Goal: Task Accomplishment & Management: Manage account settings

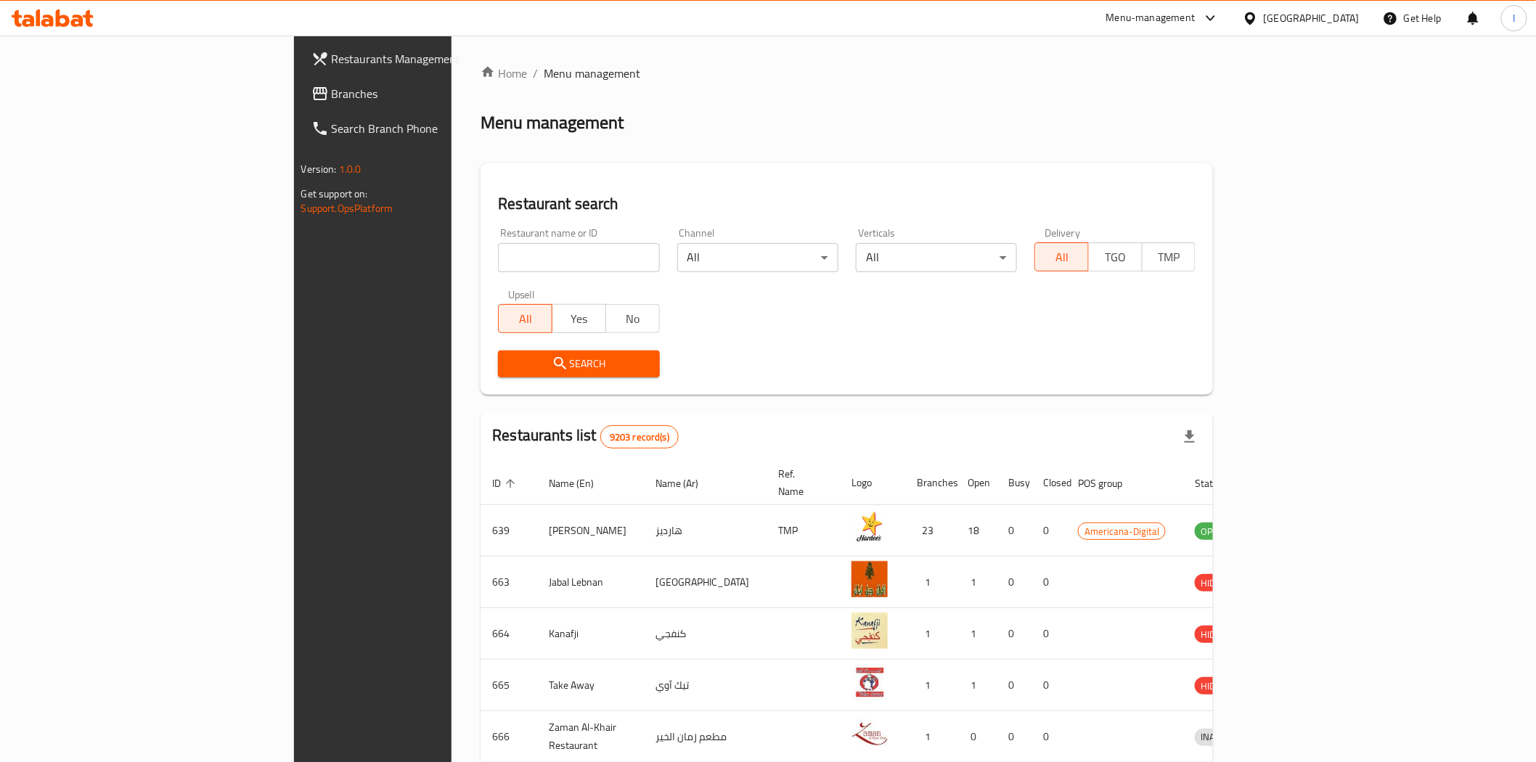
click at [499, 243] on input "search" at bounding box center [578, 257] width 161 height 29
paste input "687056"
type input "687056"
click at [509, 358] on span "Search" at bounding box center [578, 364] width 138 height 18
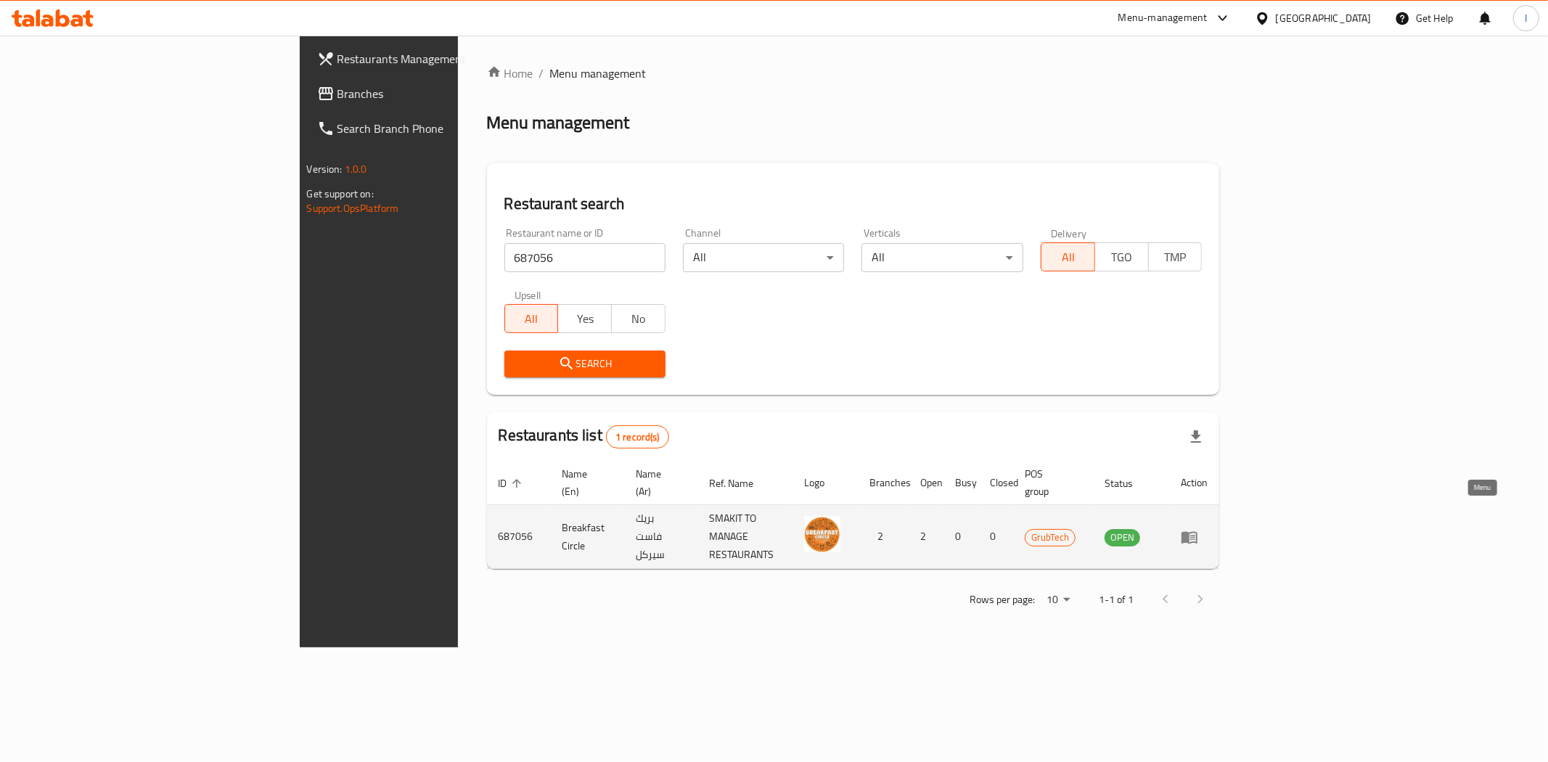
click at [1198, 528] on icon "enhanced table" at bounding box center [1189, 536] width 17 height 17
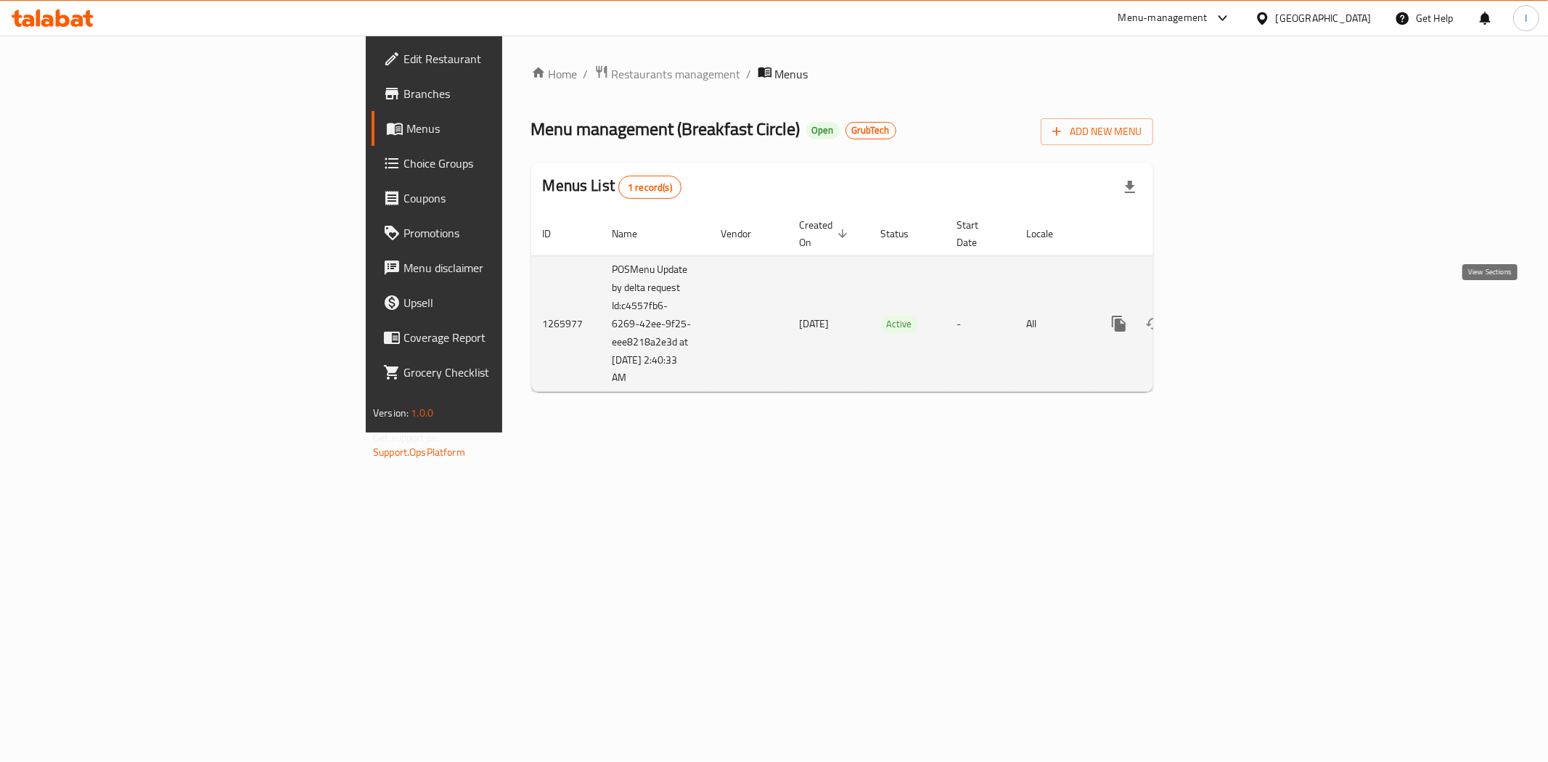
click at [1232, 315] on icon "enhanced table" at bounding box center [1223, 323] width 17 height 17
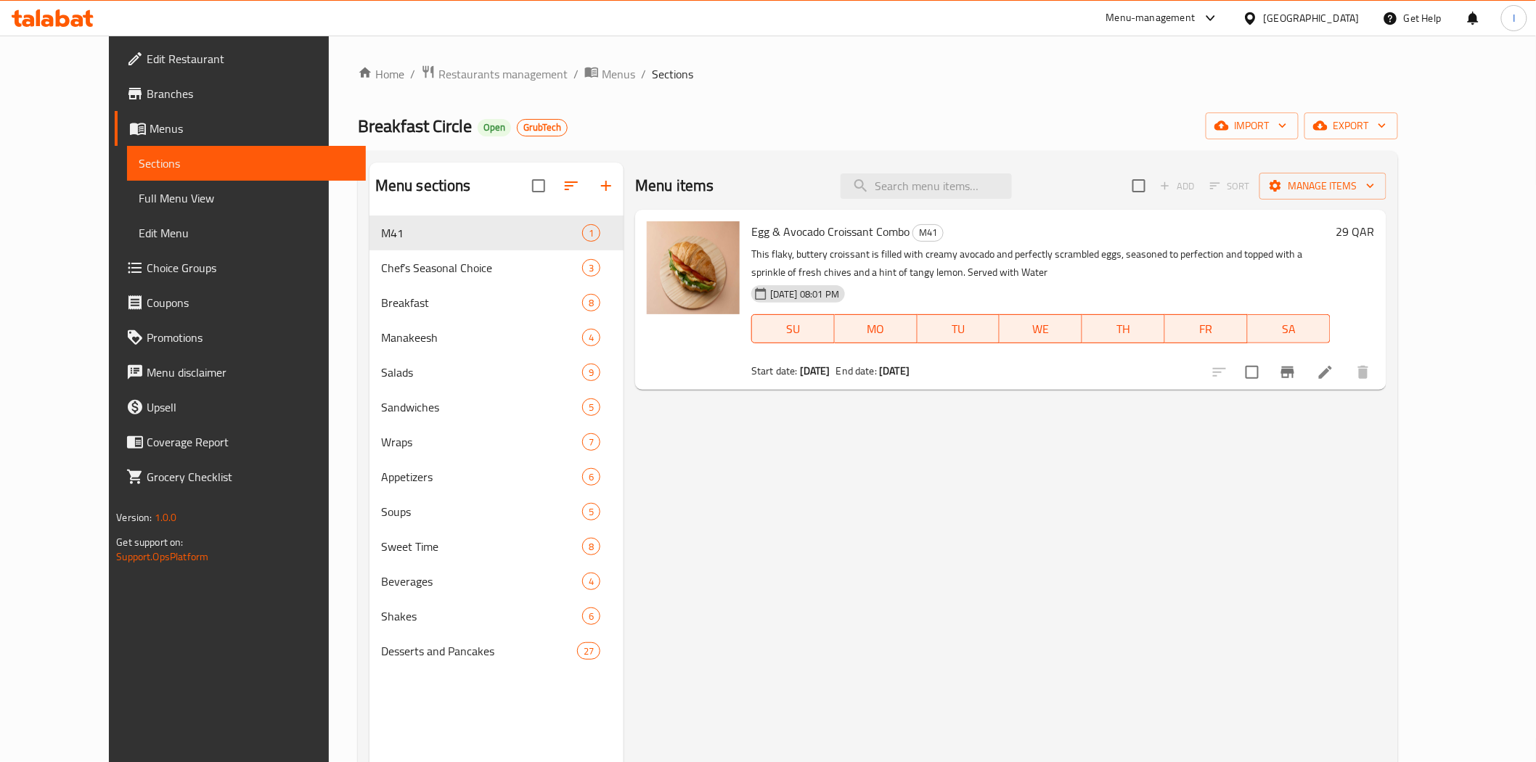
drag, startPoint x: 410, startPoint y: 78, endPoint x: 588, endPoint y: 6, distance: 191.8
click at [438, 78] on span "Restaurants management" at bounding box center [502, 73] width 129 height 17
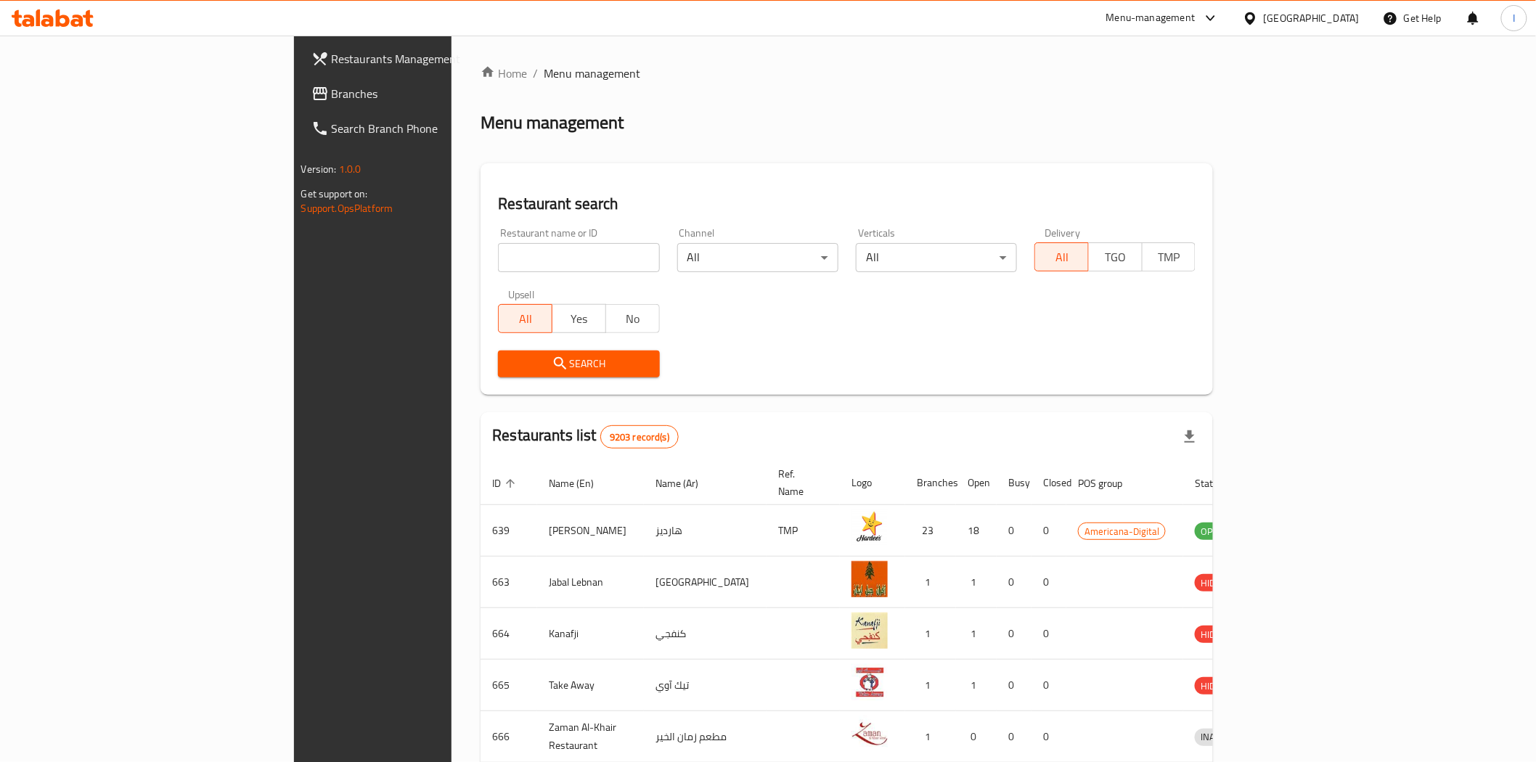
click at [544, 73] on span "Menu management" at bounding box center [592, 73] width 97 height 17
click at [498, 263] on input "search" at bounding box center [578, 257] width 161 height 29
paste input "670708"
type input "670708"
click at [530, 364] on span "Search" at bounding box center [578, 364] width 138 height 18
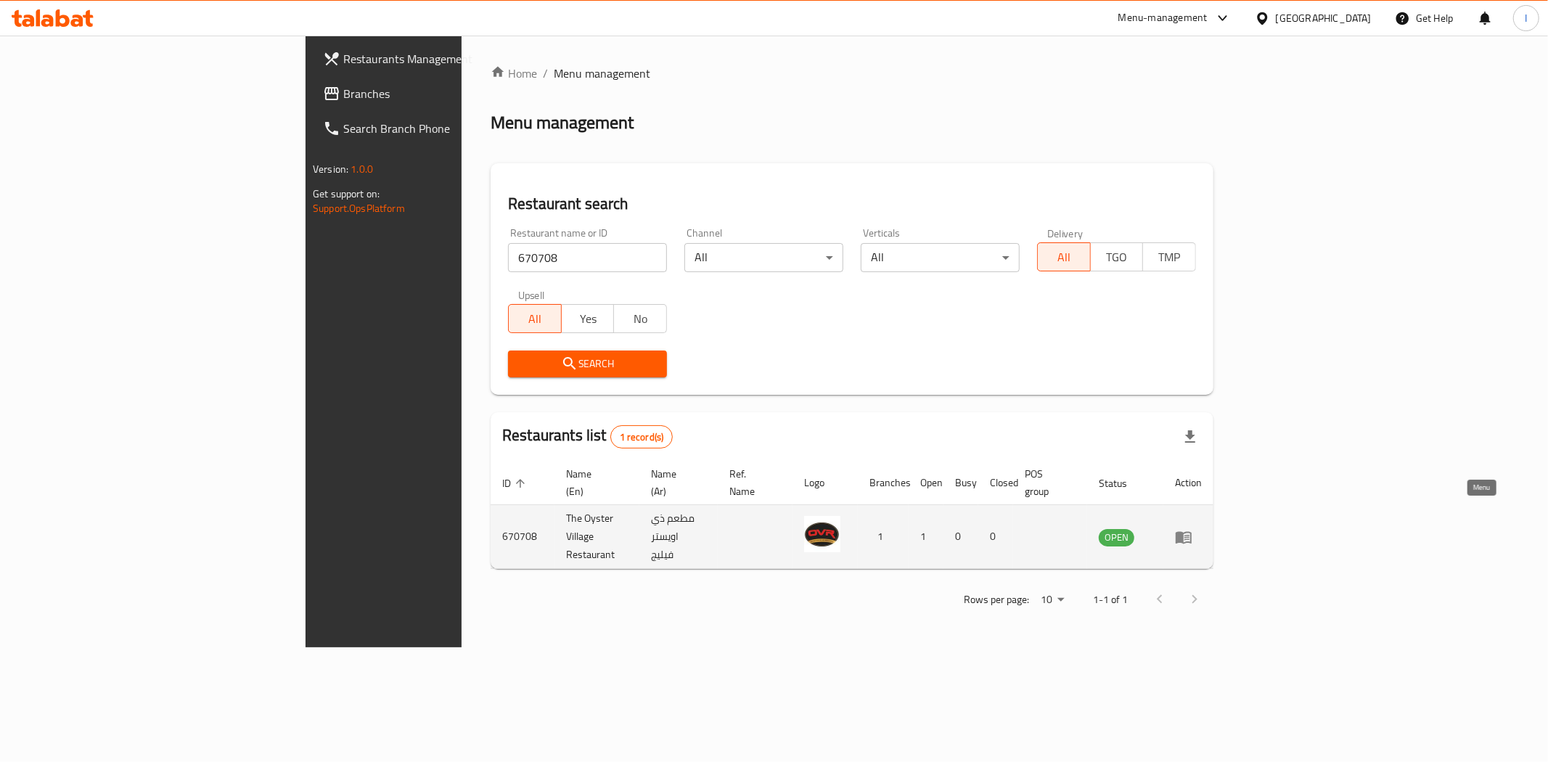
click at [1192, 531] on icon "enhanced table" at bounding box center [1184, 537] width 16 height 12
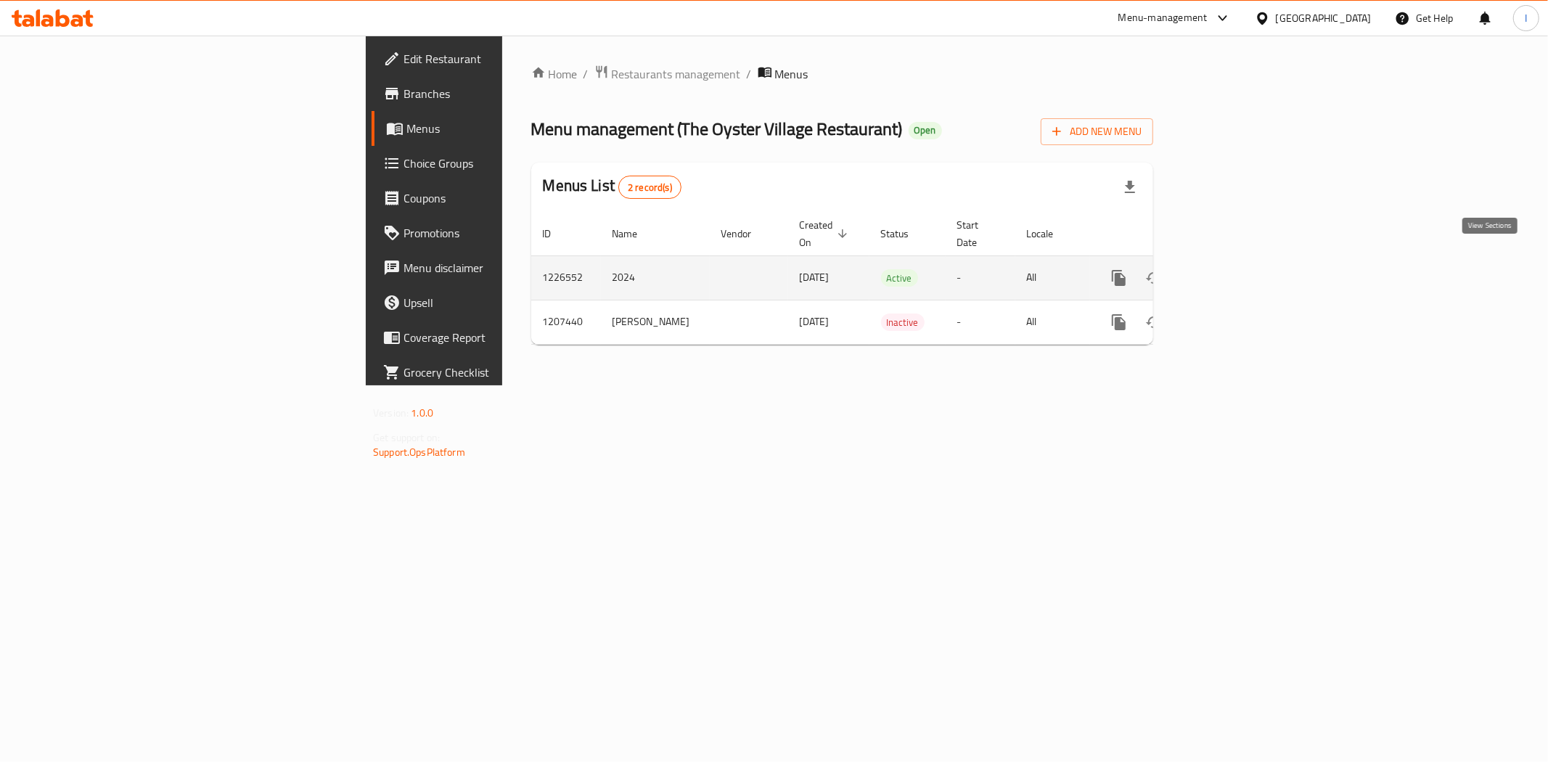
click at [1232, 269] on icon "enhanced table" at bounding box center [1223, 277] width 17 height 17
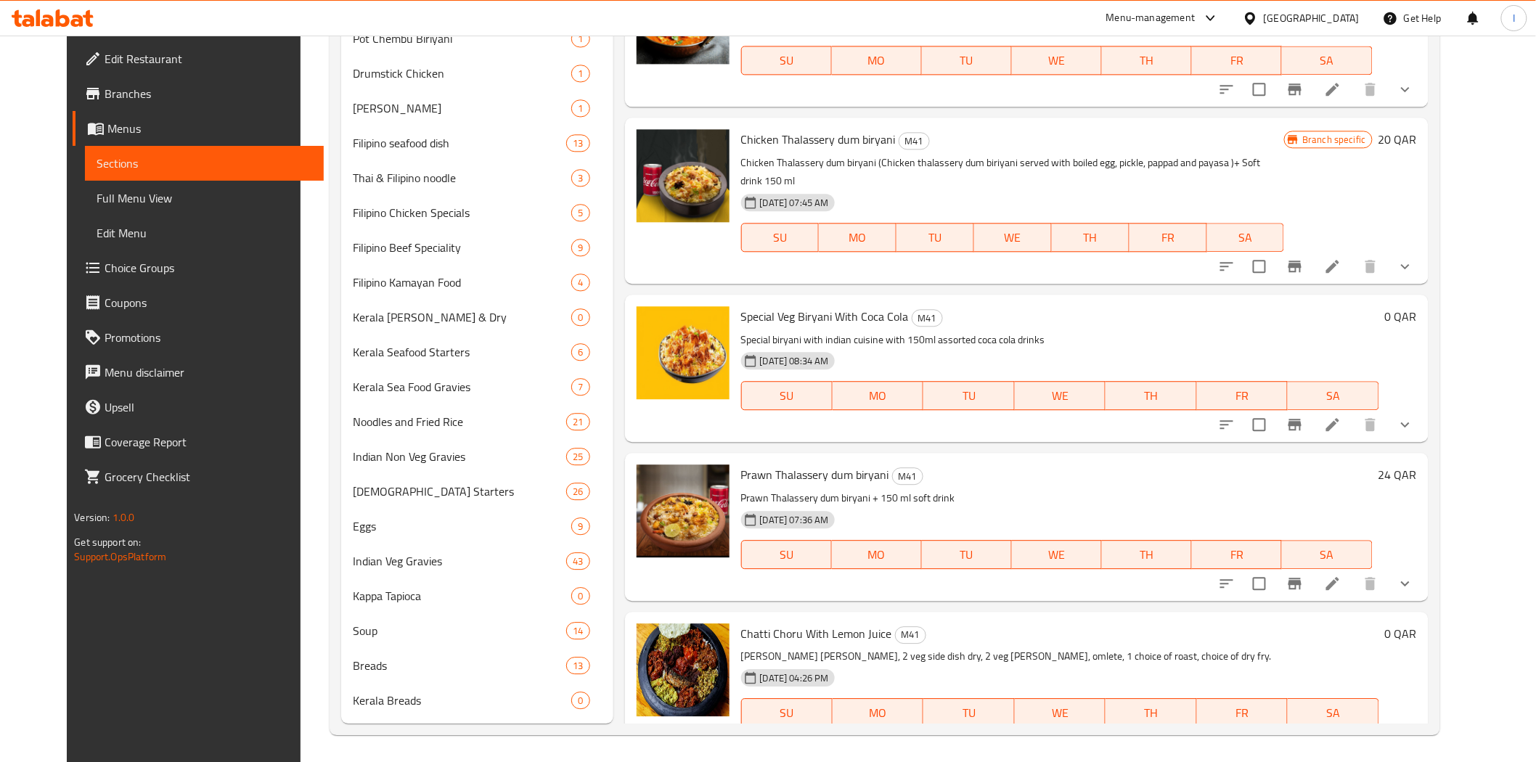
scroll to position [1380, 0]
click at [1303, 415] on icon "Branch-specific-item" at bounding box center [1294, 423] width 17 height 17
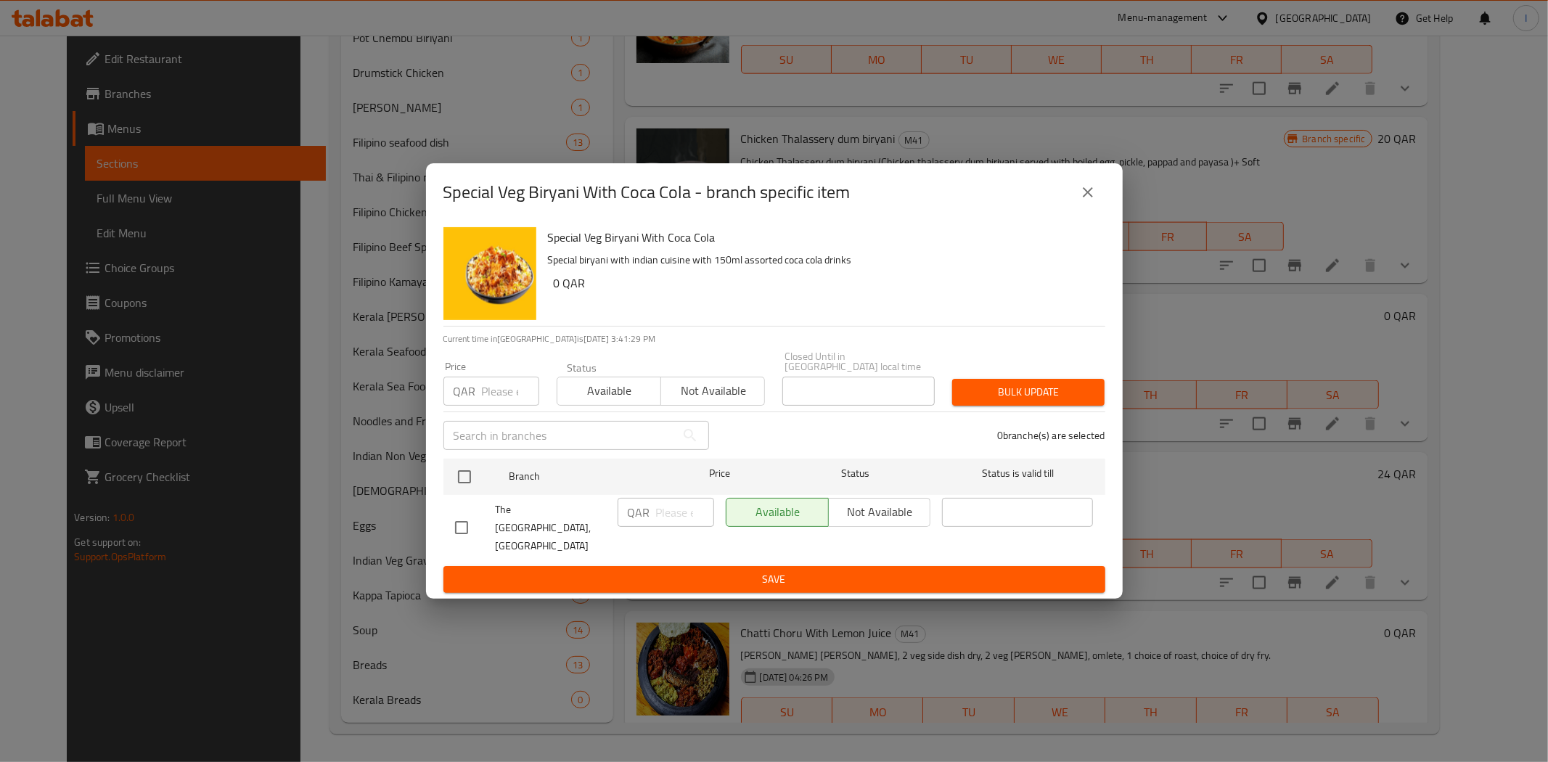
click at [1085, 197] on icon "close" at bounding box center [1087, 192] width 17 height 17
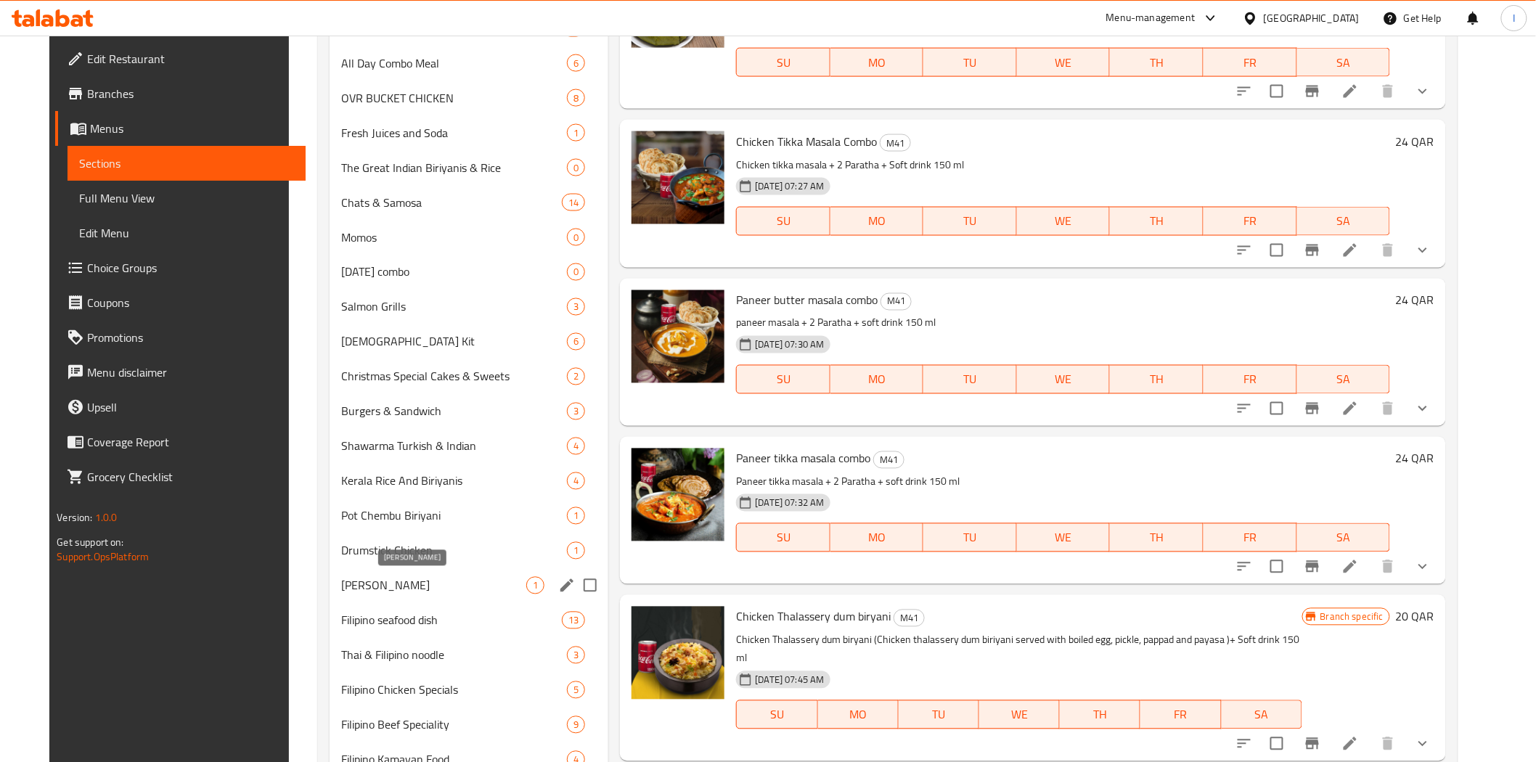
scroll to position [0, 0]
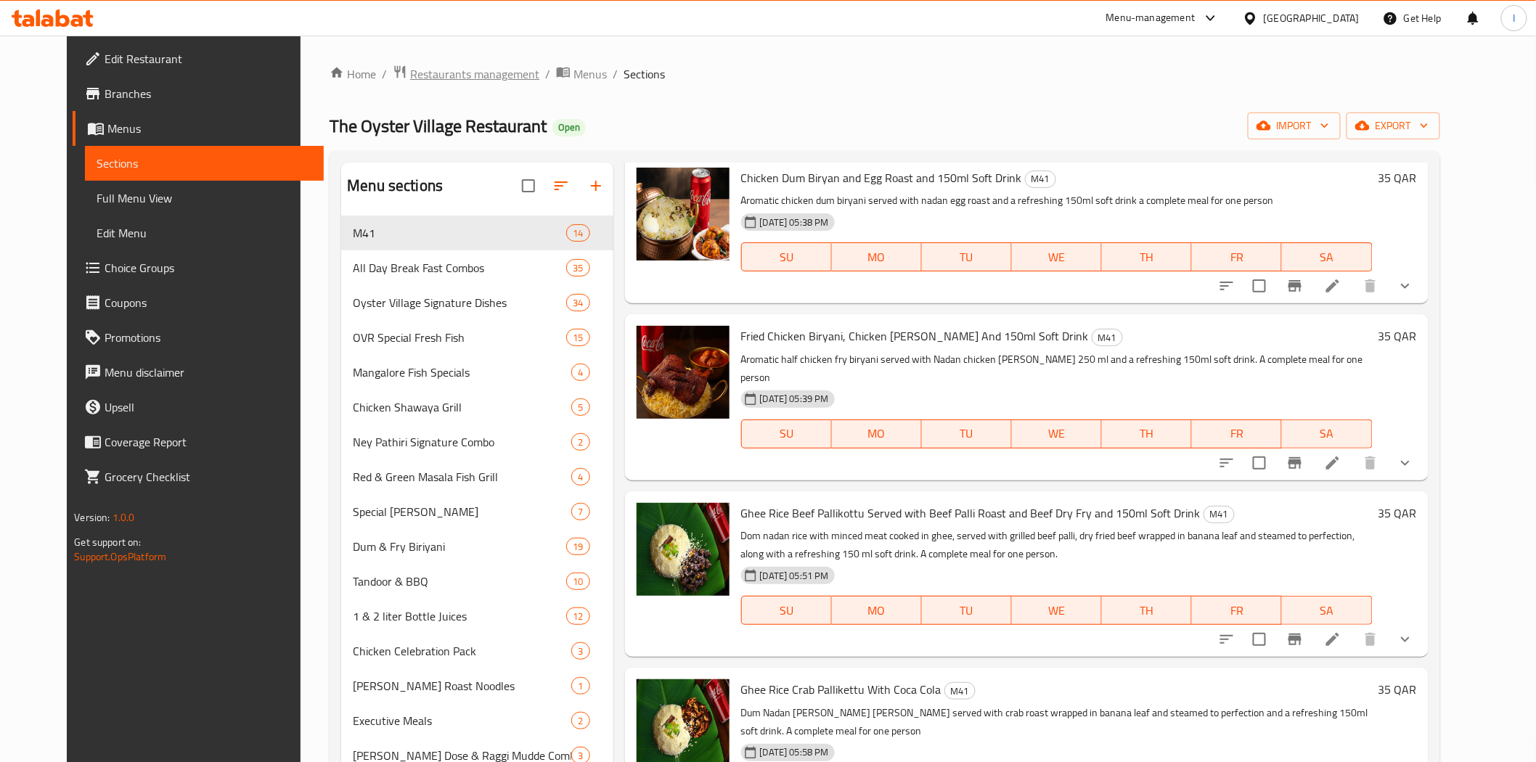
click at [440, 73] on span "Restaurants management" at bounding box center [474, 73] width 129 height 17
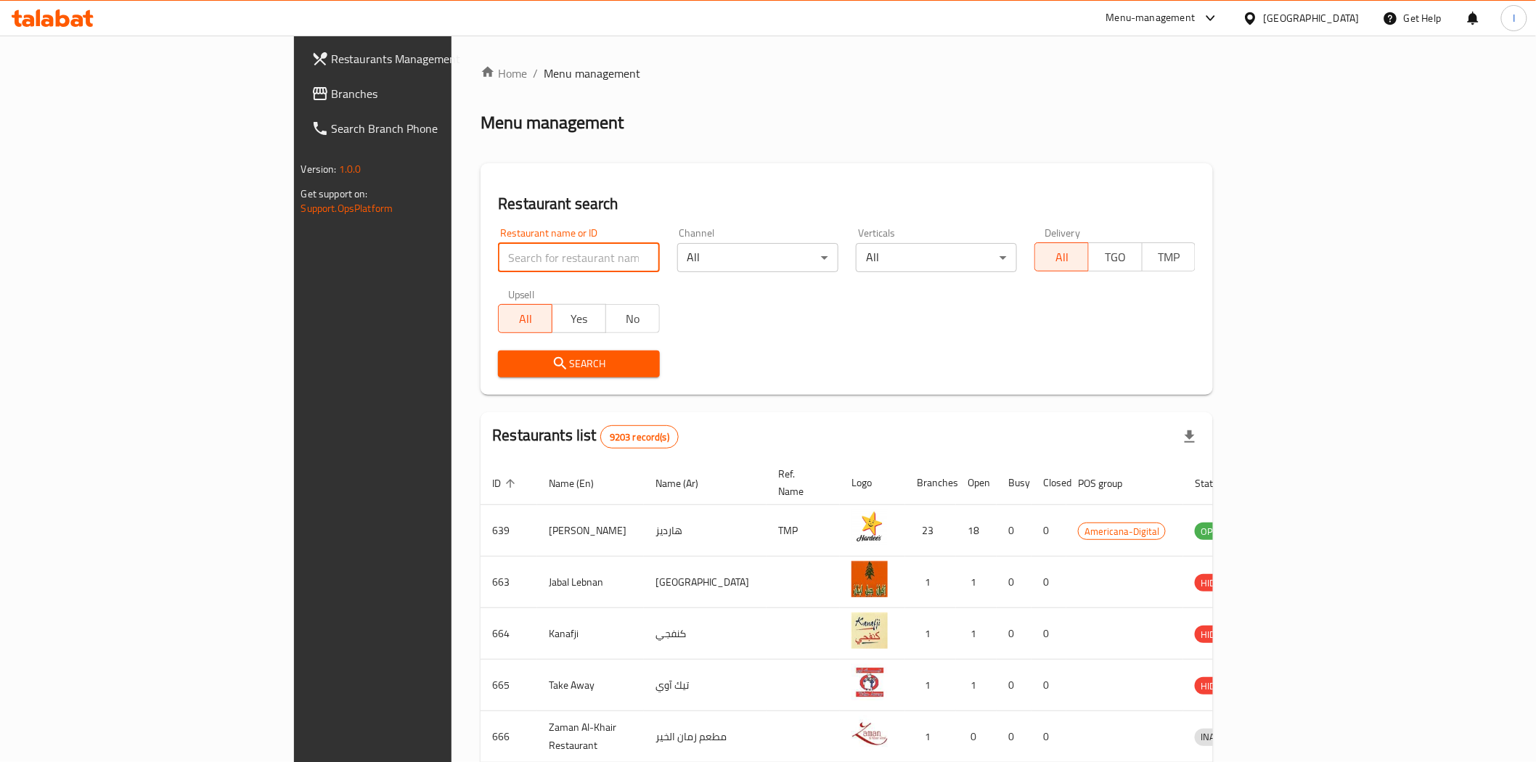
click at [498, 256] on input "search" at bounding box center [578, 257] width 161 height 29
paste input "25687"
type input "25687"
click at [509, 359] on span "Search" at bounding box center [578, 364] width 138 height 18
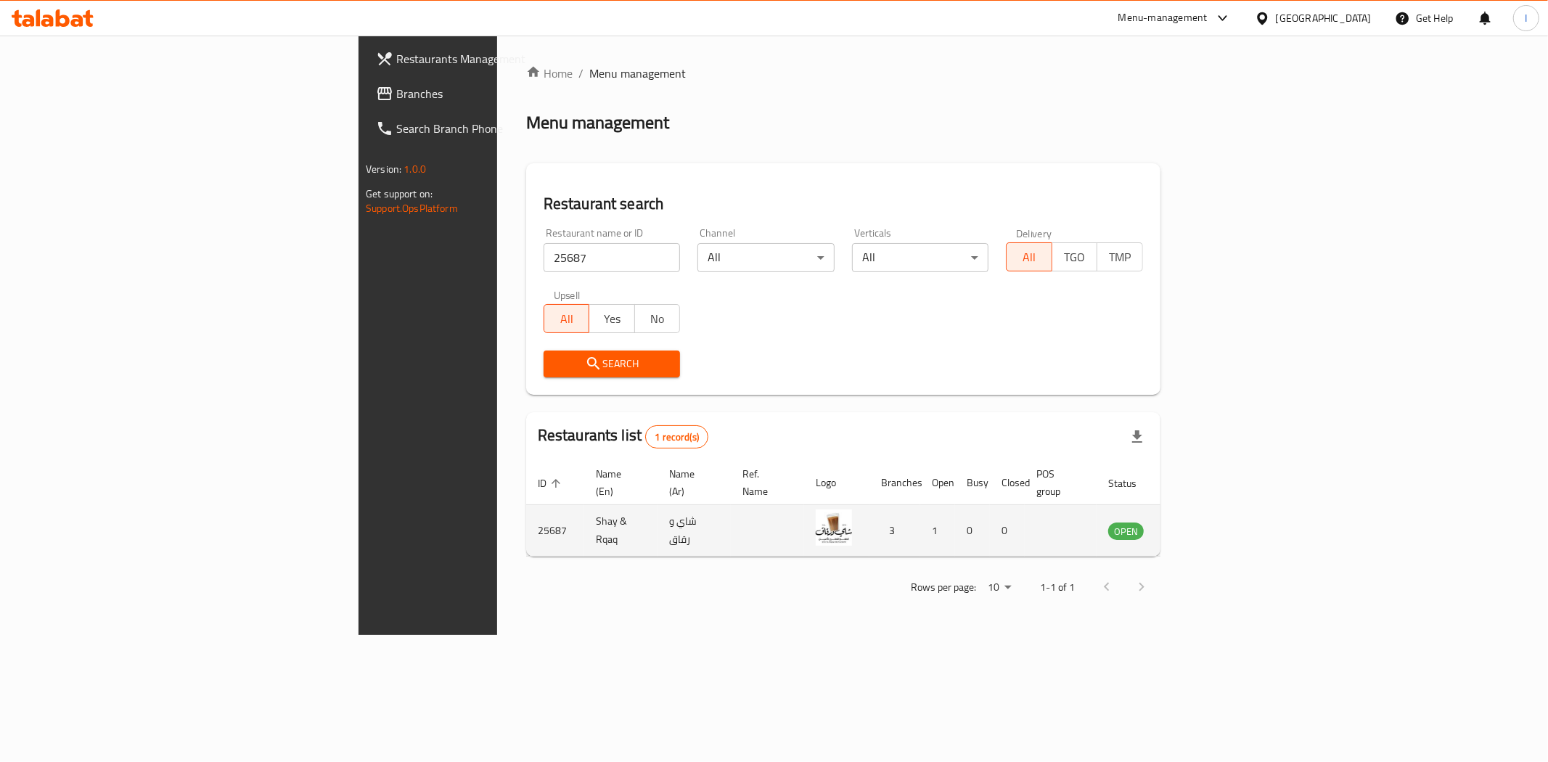
click at [1201, 525] on icon "enhanced table" at bounding box center [1193, 531] width 16 height 12
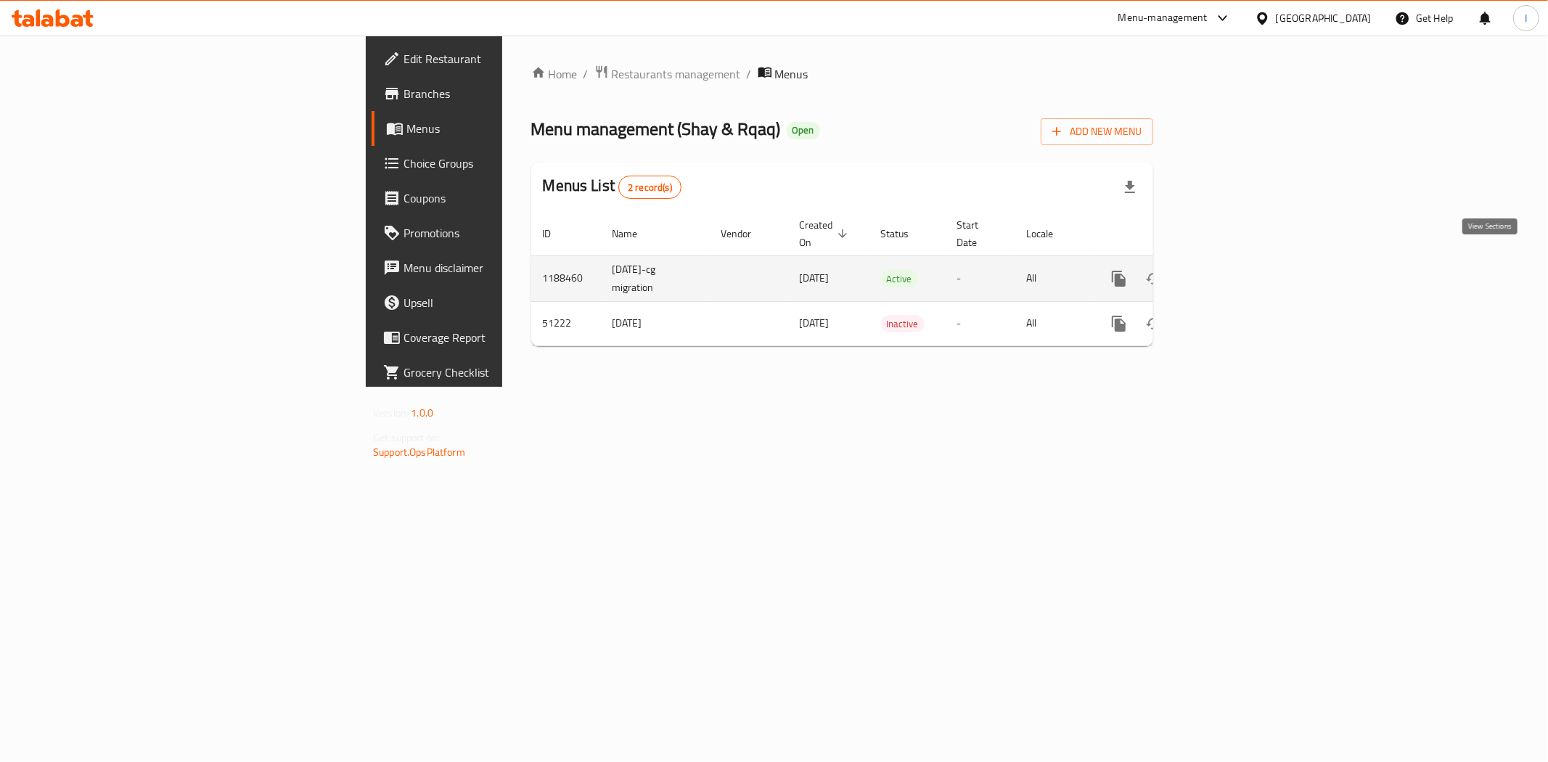
click at [1230, 272] on icon "enhanced table" at bounding box center [1223, 278] width 13 height 13
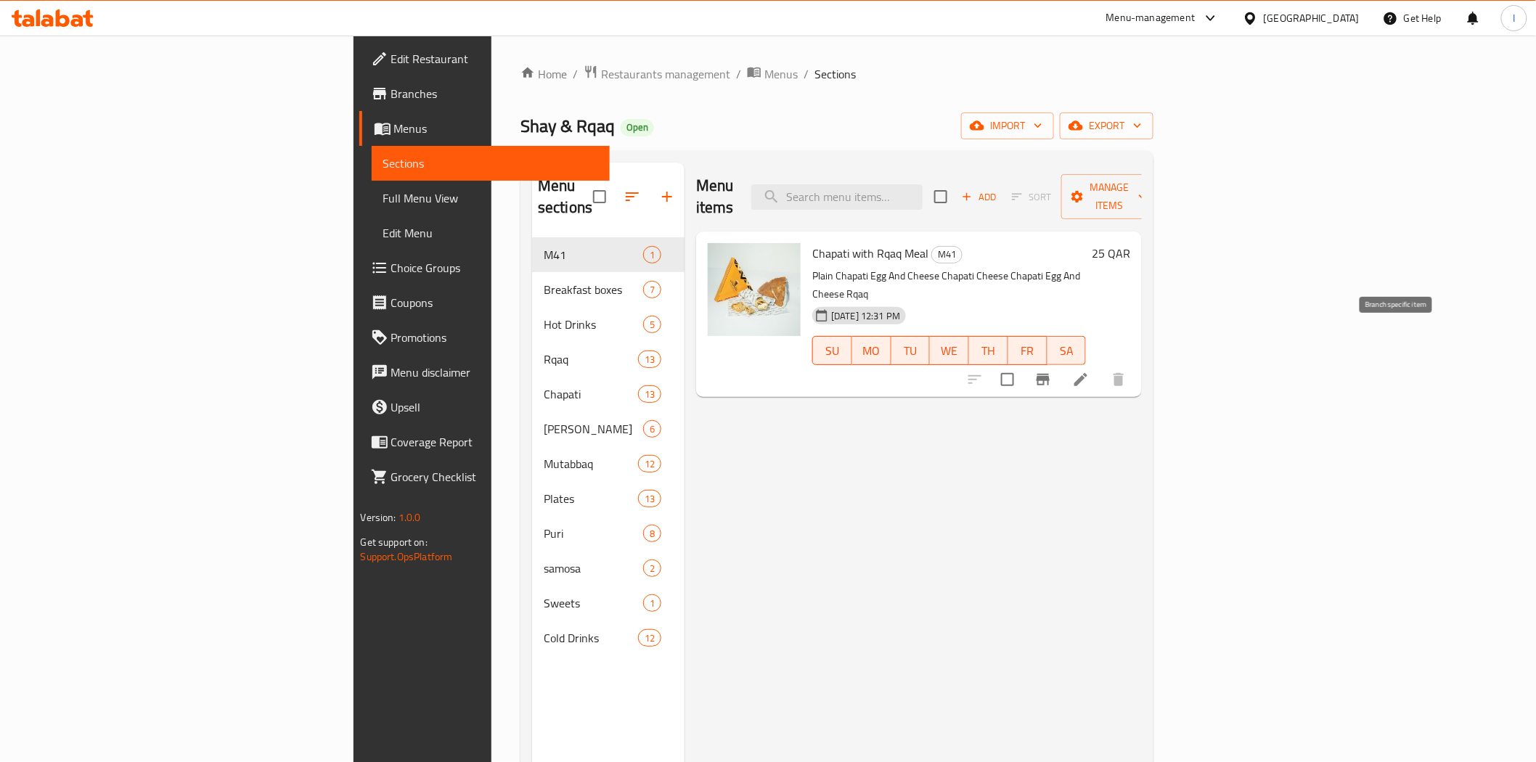
click at [1049, 374] on icon "Branch-specific-item" at bounding box center [1042, 380] width 13 height 12
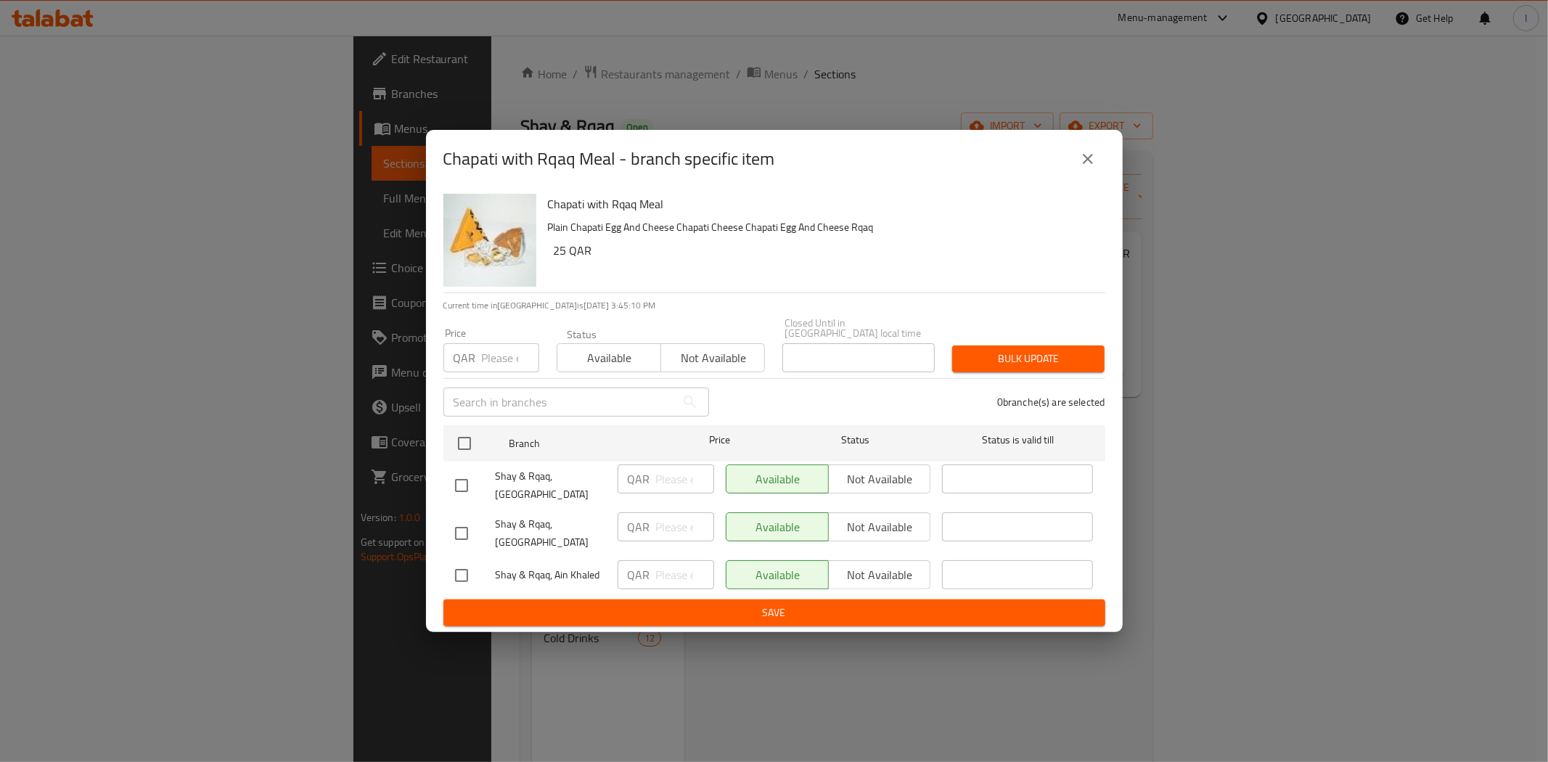
click at [1085, 164] on icon "close" at bounding box center [1088, 159] width 10 height 10
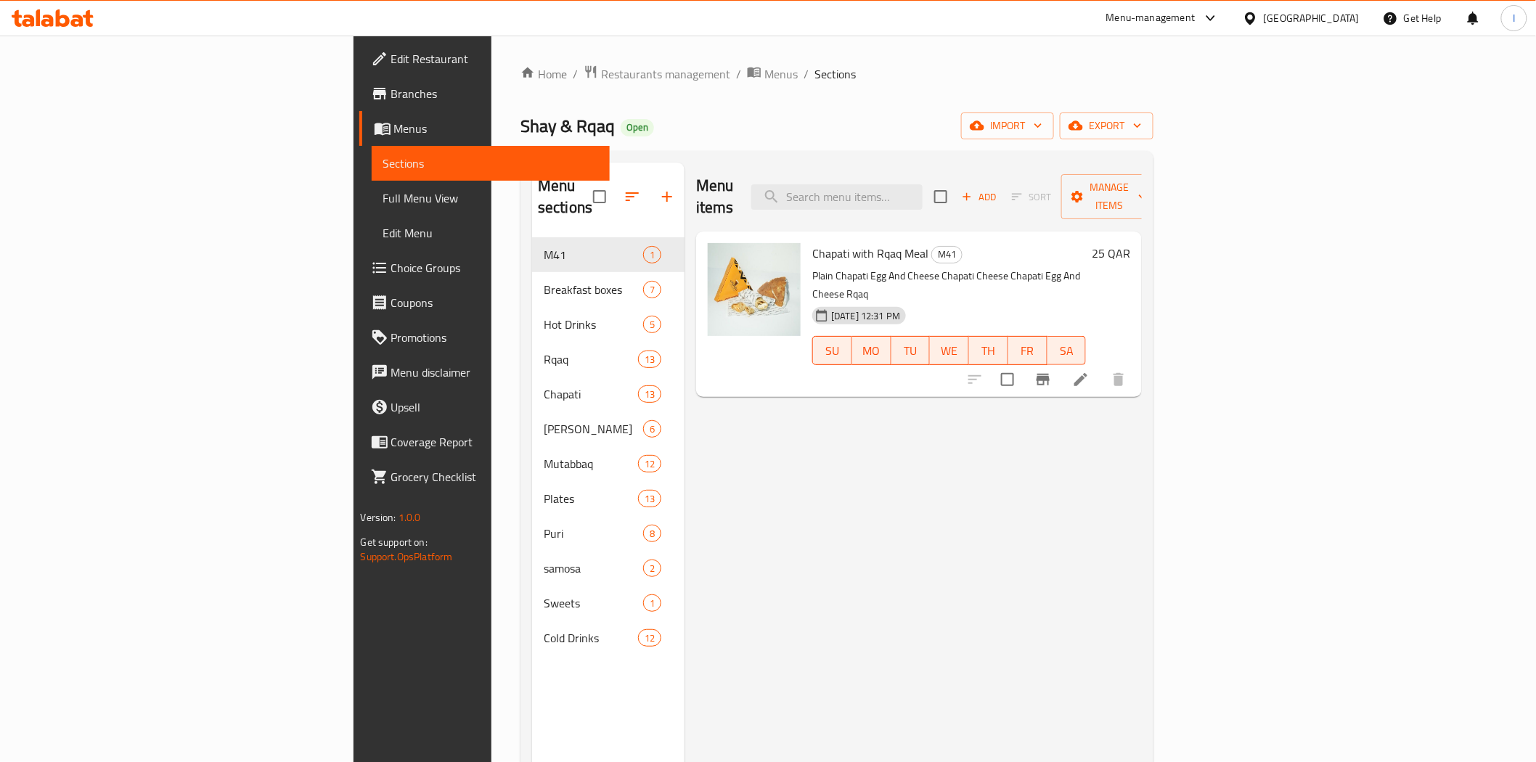
click at [812, 242] on span "Chapati with Rqaq Meal" at bounding box center [870, 253] width 116 height 22
copy h6 "Chapati with Rqaq Meal"
click at [922, 189] on input "search" at bounding box center [836, 196] width 171 height 25
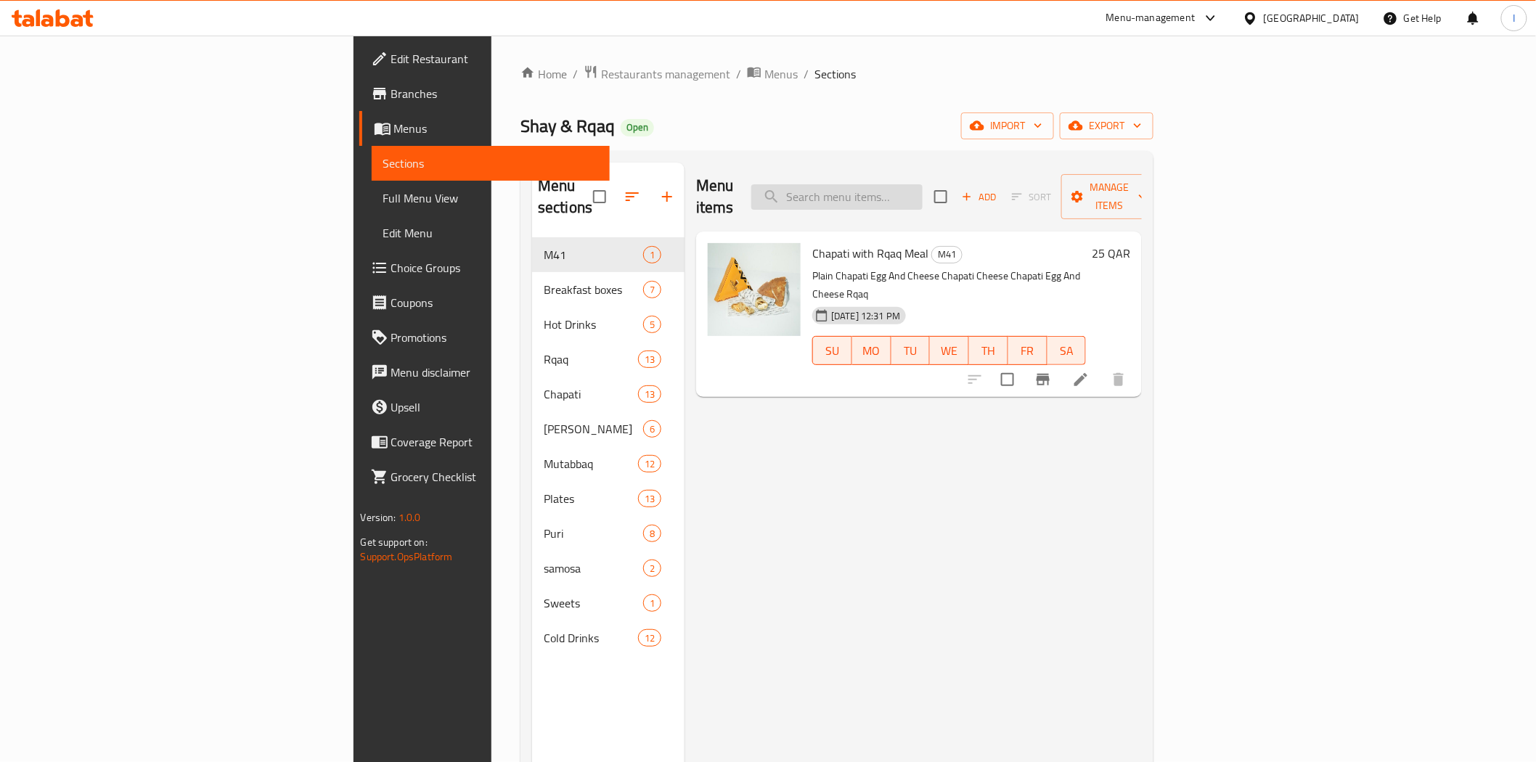
paste input "Chapati with Rqaq Meal"
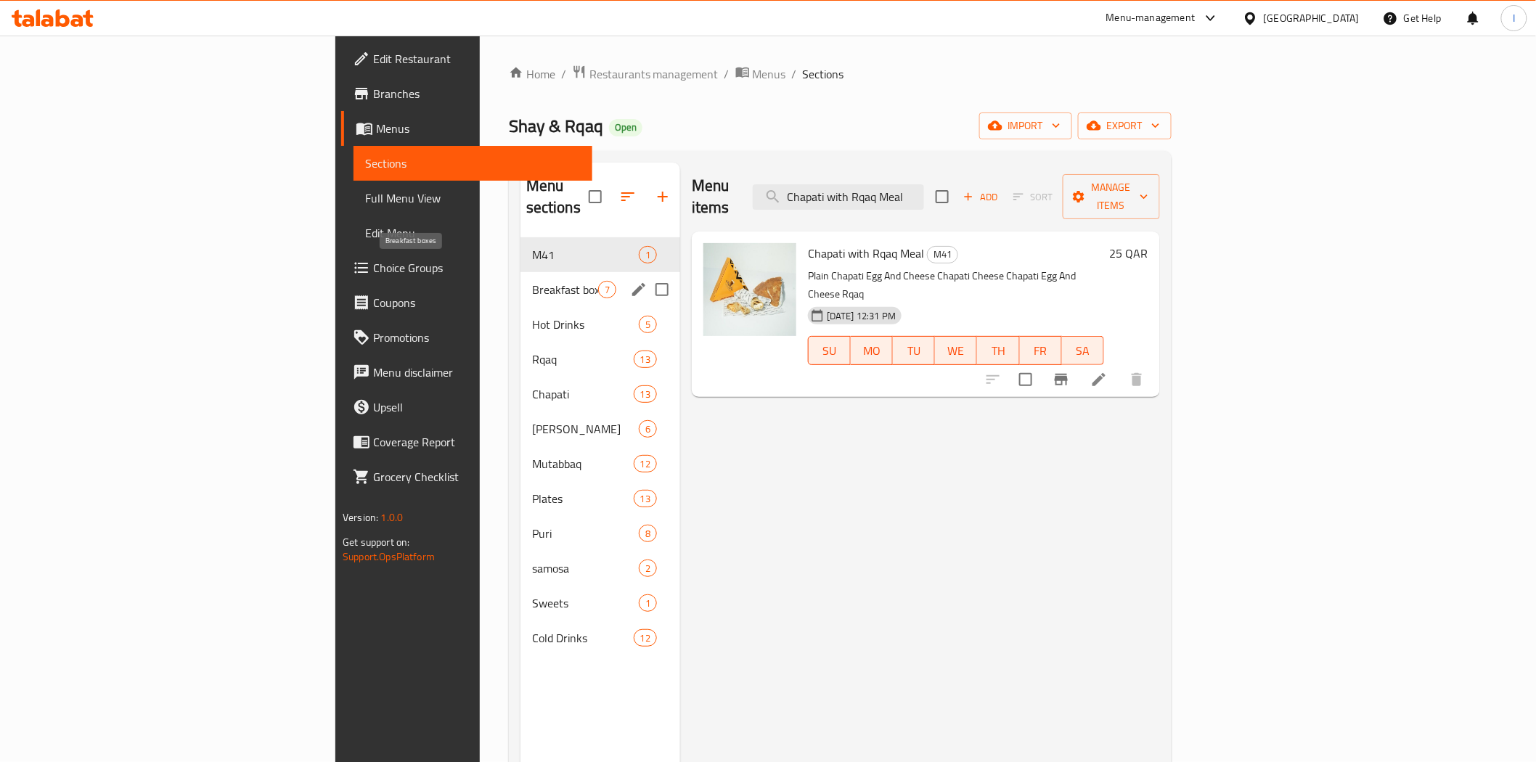
type input "Chapati with Rqaq Meal"
click at [532, 281] on span "Breakfast boxes" at bounding box center [565, 289] width 66 height 17
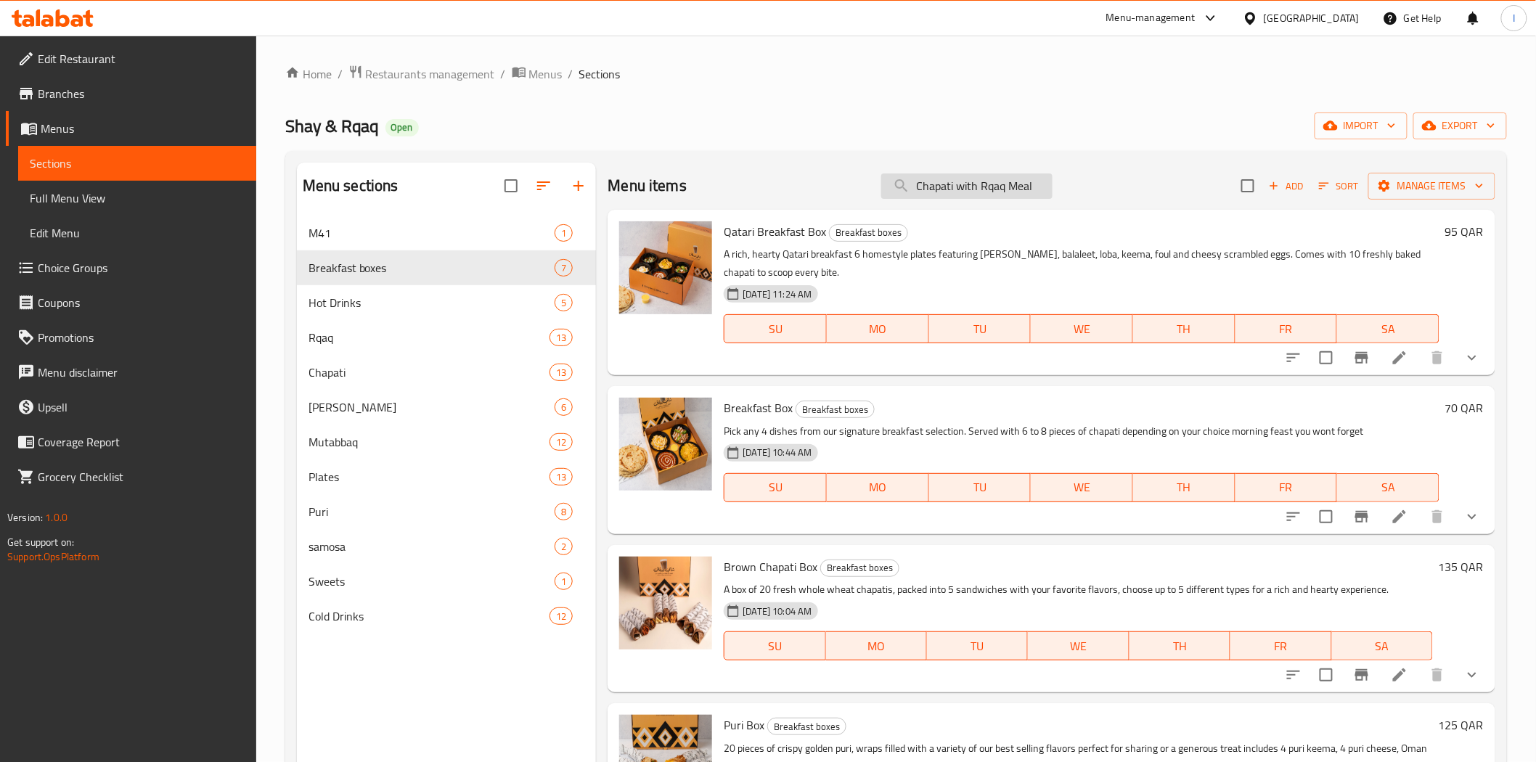
click at [989, 191] on input "Chapati with Rqaq Meal" at bounding box center [966, 185] width 171 height 25
click at [406, 235] on span "M41" at bounding box center [411, 232] width 206 height 17
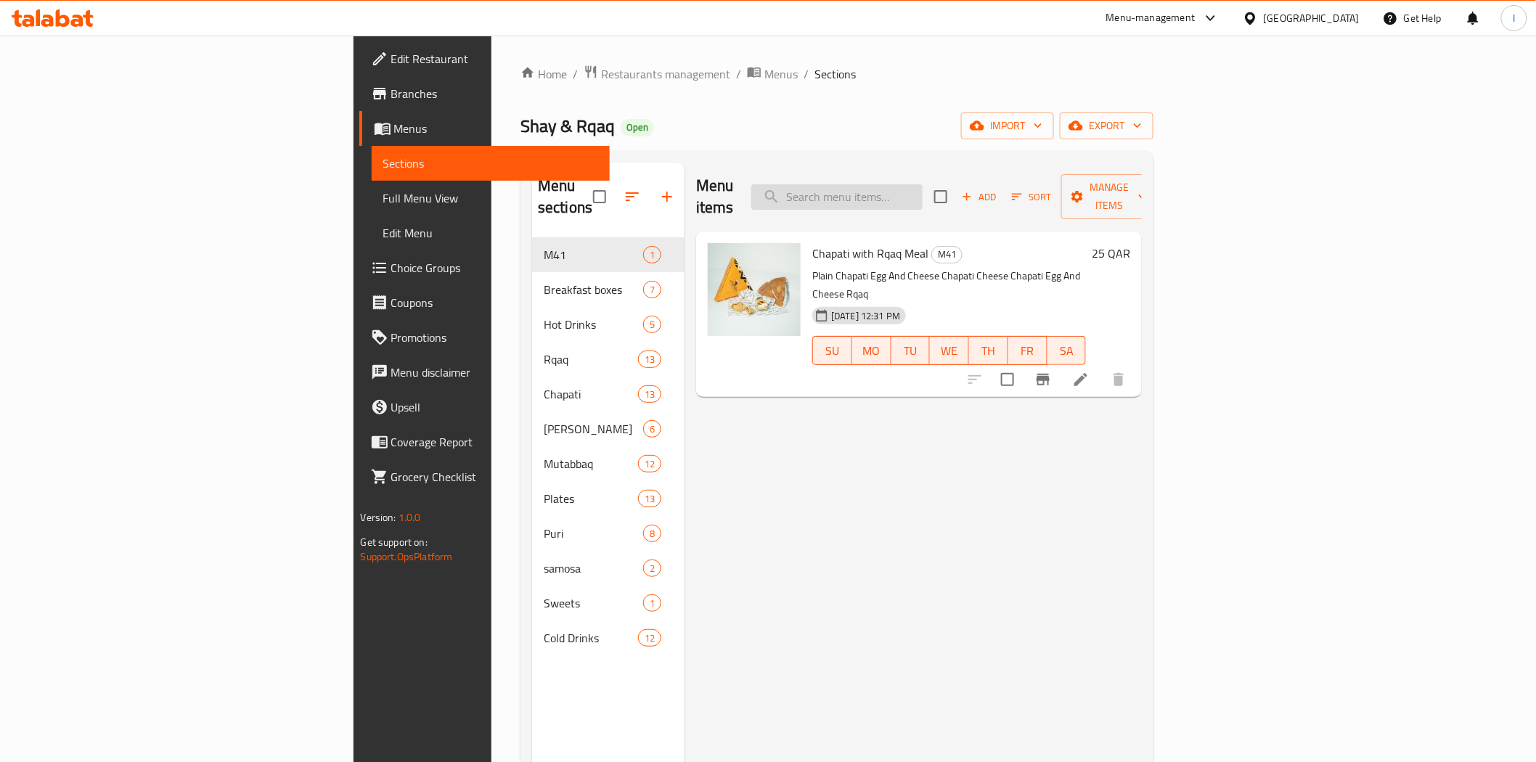
click at [922, 184] on input "search" at bounding box center [836, 196] width 171 height 25
paste input "Chapati with Rqaq Meal"
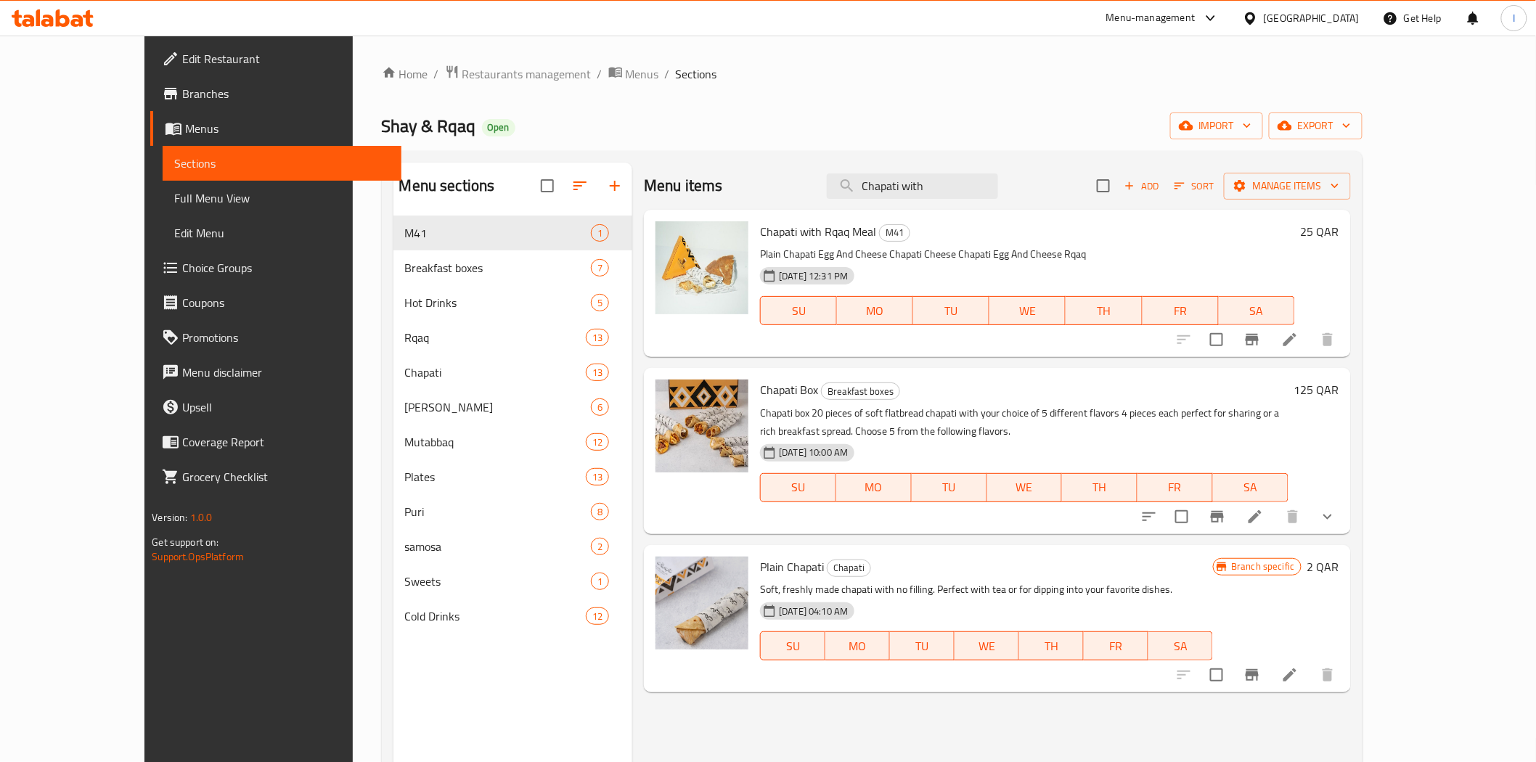
type input "Chapati with"
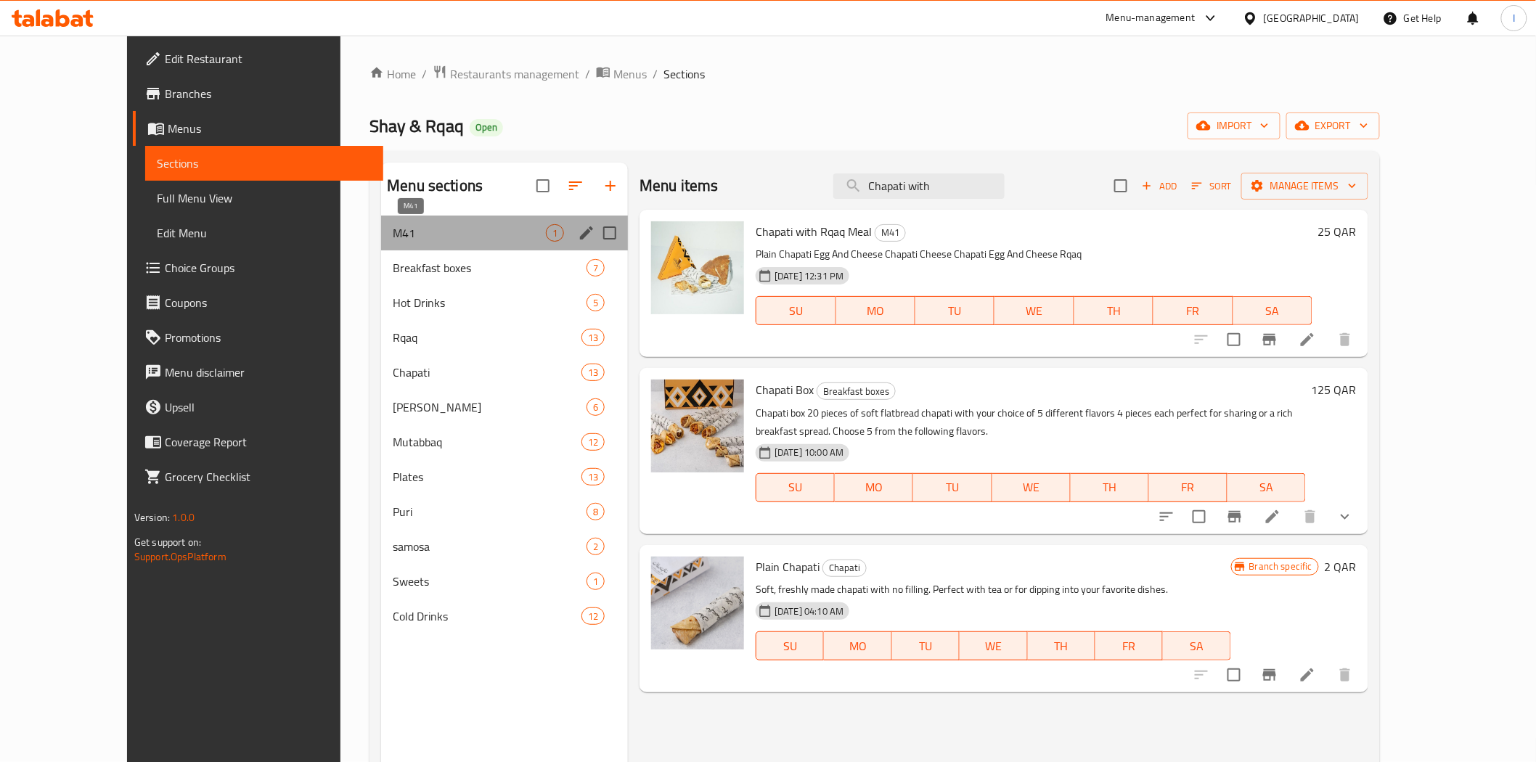
click at [425, 230] on span "M41" at bounding box center [469, 232] width 153 height 17
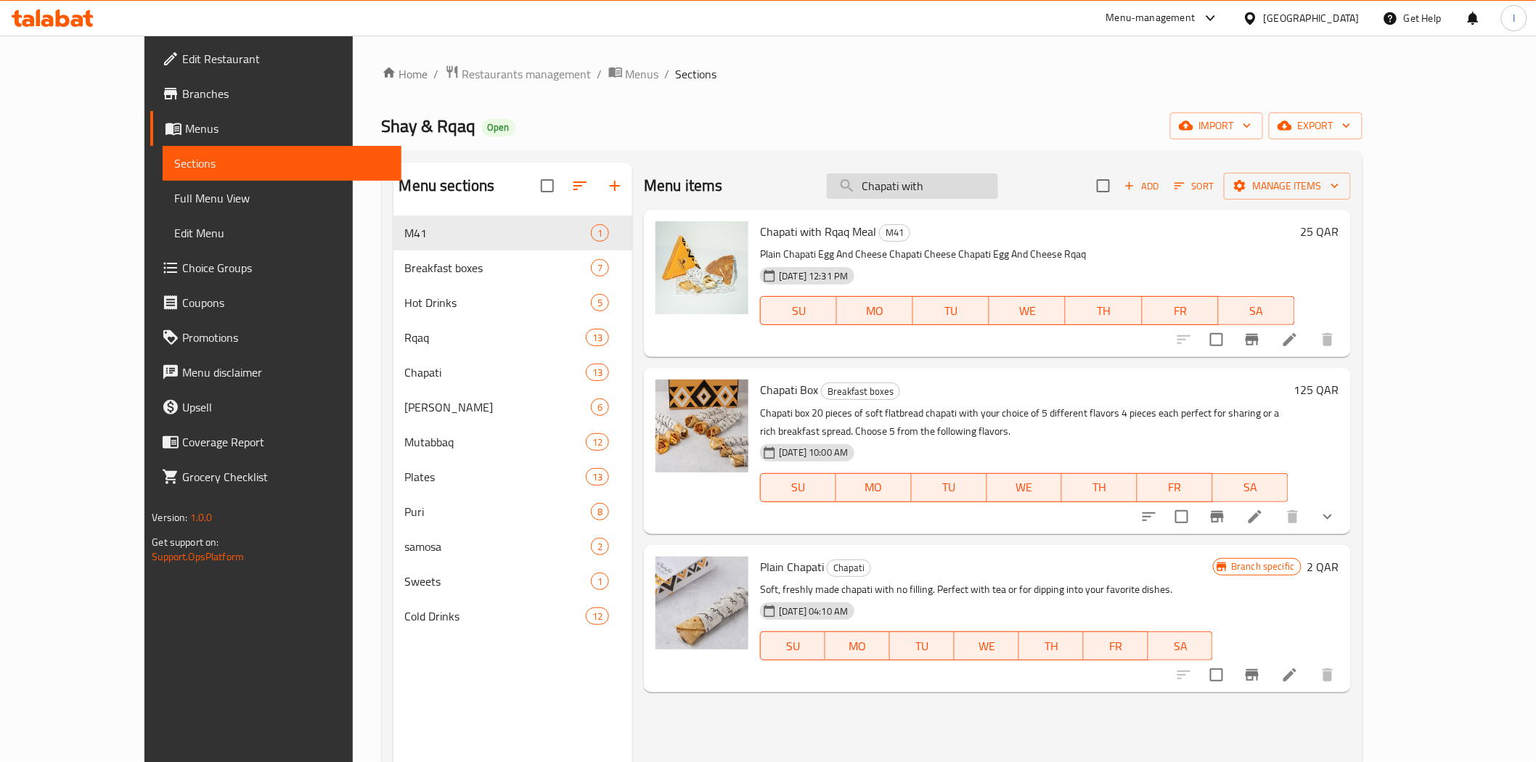
click at [995, 190] on input "Chapati with" at bounding box center [912, 185] width 171 height 25
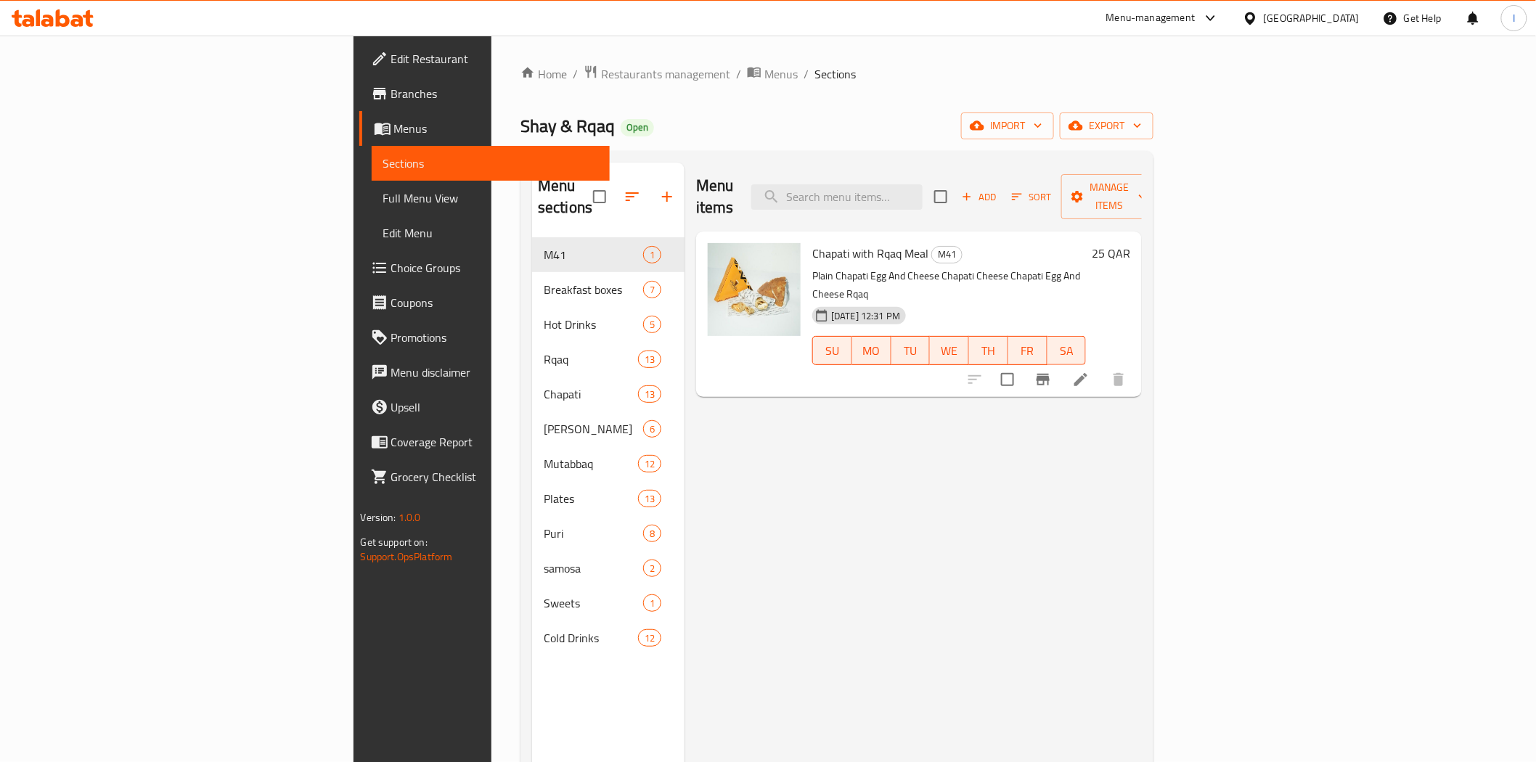
click at [999, 104] on div "Home / Restaurants management / Menus / Sections Shay & Rqaq Open import export…" at bounding box center [836, 501] width 633 height 872
click at [1052, 371] on icon "Branch-specific-item" at bounding box center [1042, 379] width 17 height 17
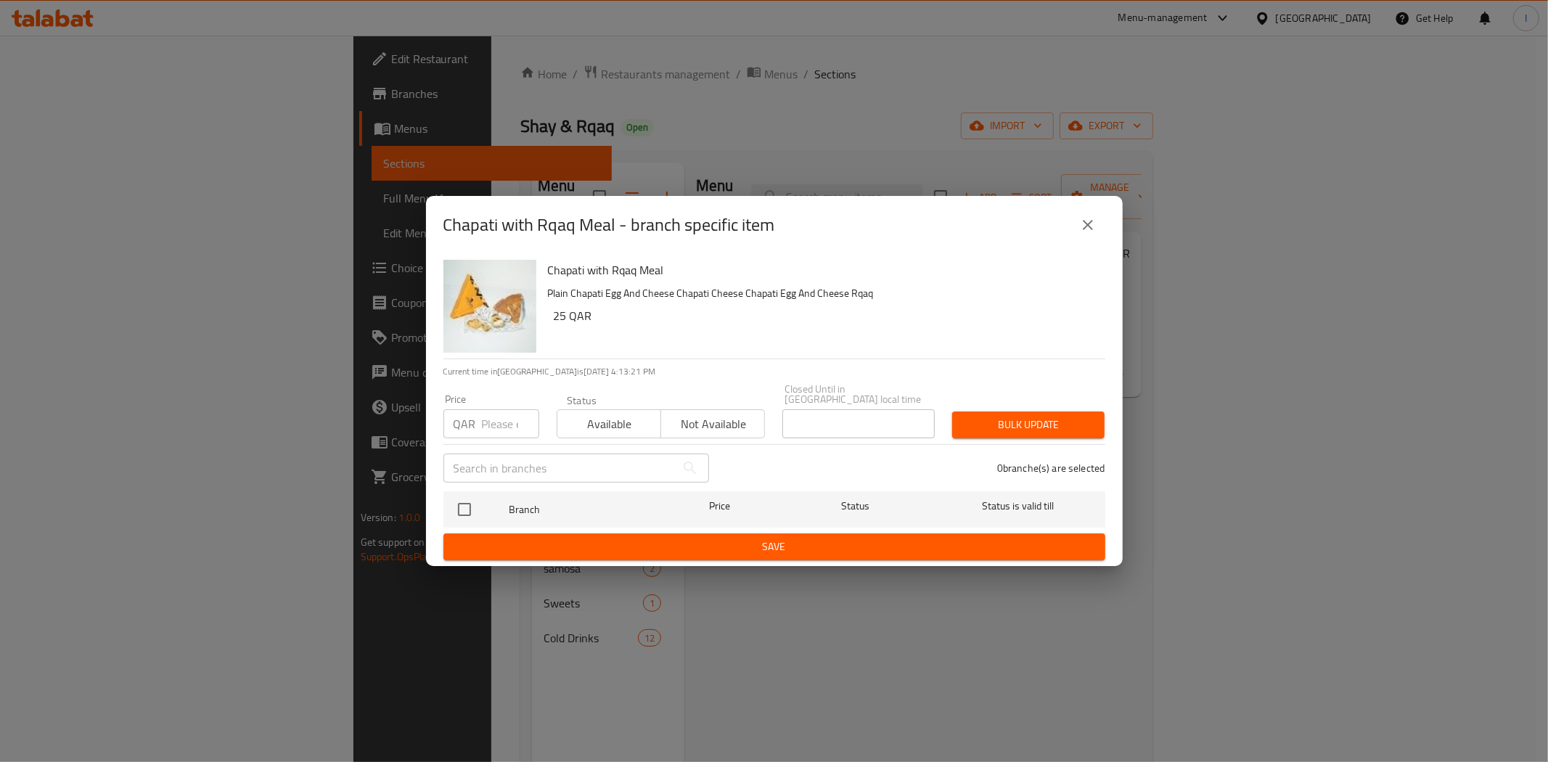
click at [946, 65] on div "Chapati with Rqaq Meal - branch specific item Chapati with Rqaq Meal Plain Chap…" at bounding box center [774, 381] width 1548 height 762
click at [1093, 232] on icon "close" at bounding box center [1087, 224] width 17 height 17
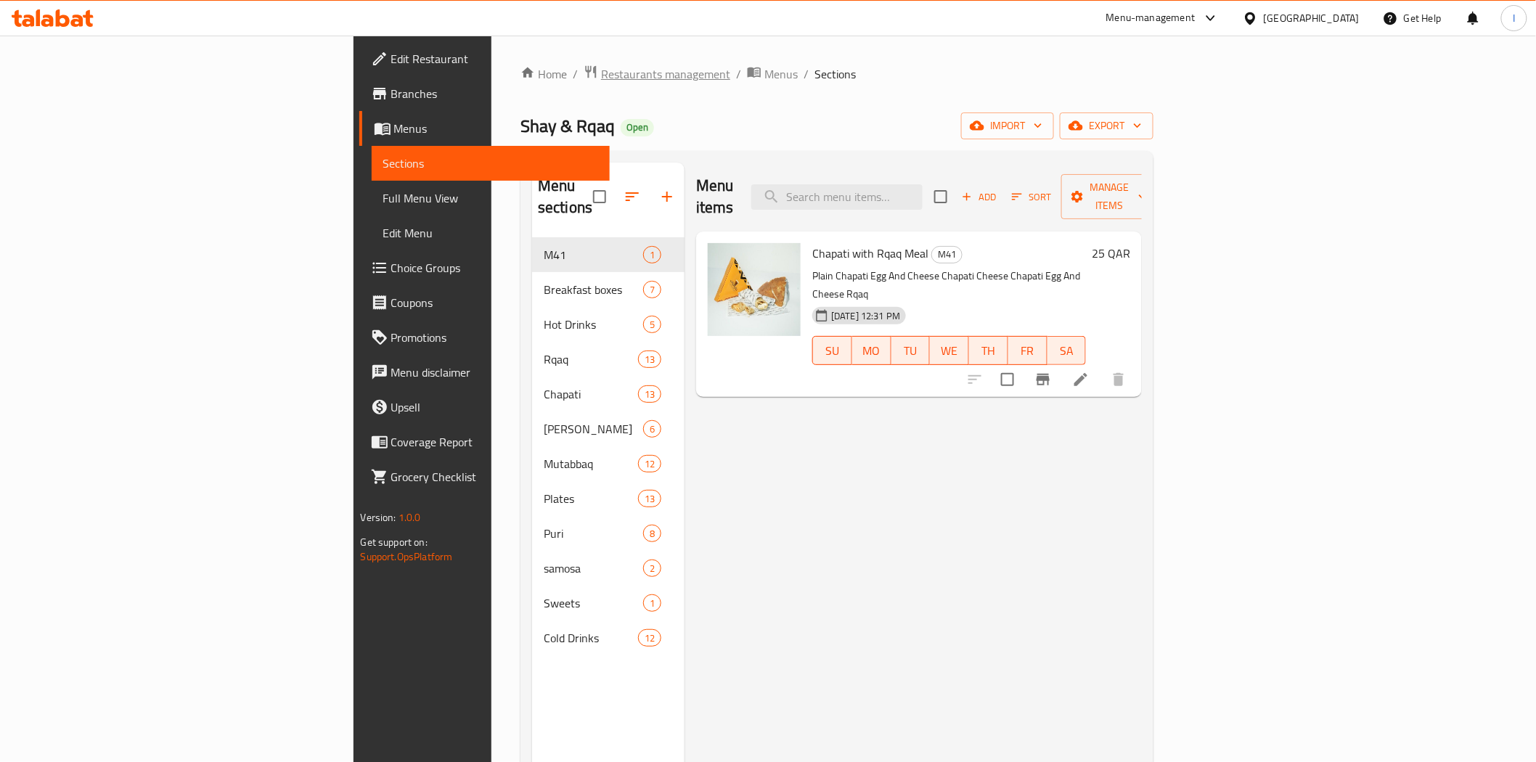
click at [601, 73] on span "Restaurants management" at bounding box center [665, 73] width 129 height 17
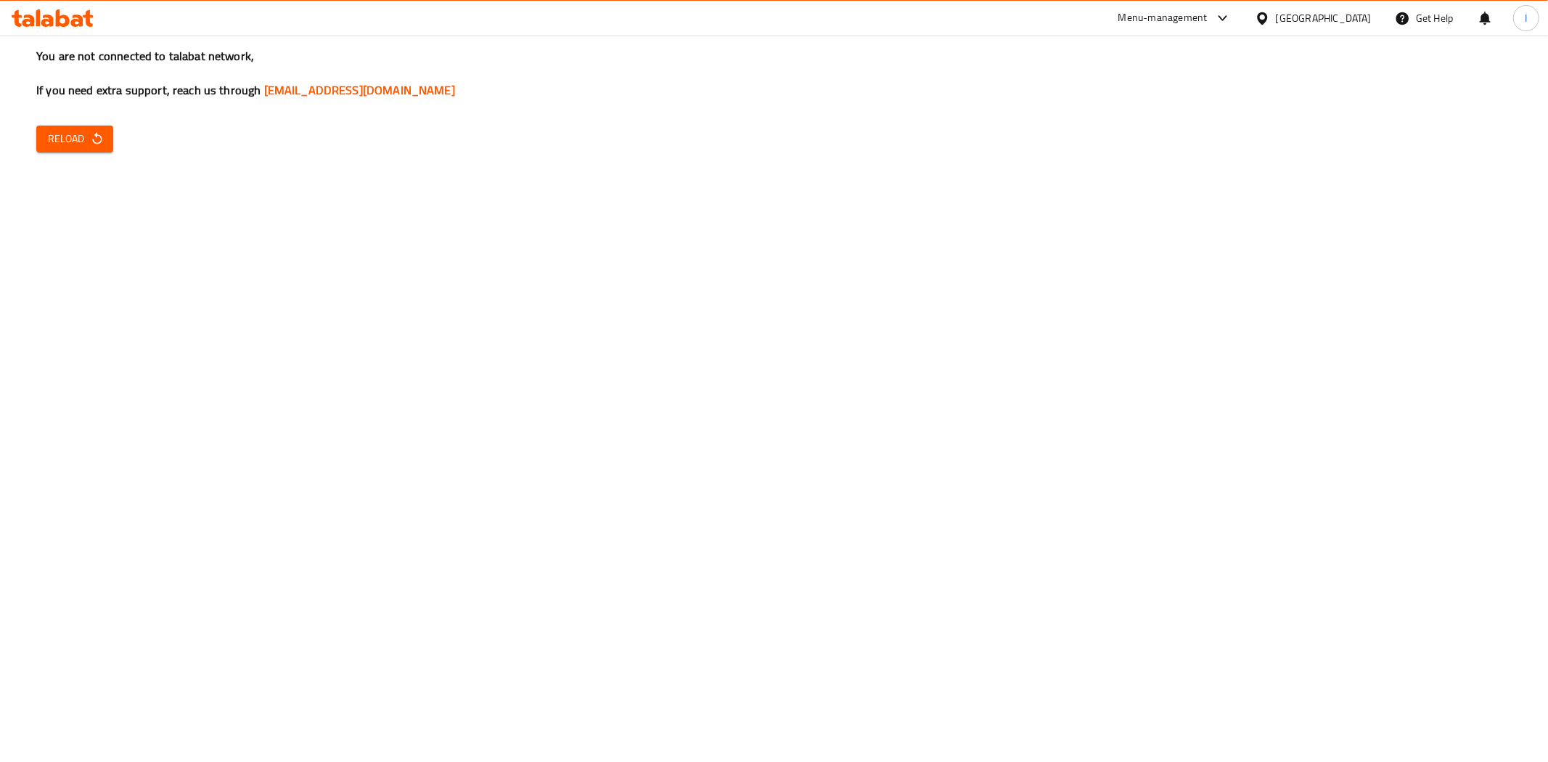
click at [87, 133] on span "Reload" at bounding box center [75, 139] width 54 height 18
click at [44, 26] on icon at bounding box center [53, 17] width 82 height 17
click at [77, 134] on span "Reload" at bounding box center [75, 139] width 54 height 18
click at [62, 143] on span "Reload" at bounding box center [75, 139] width 54 height 18
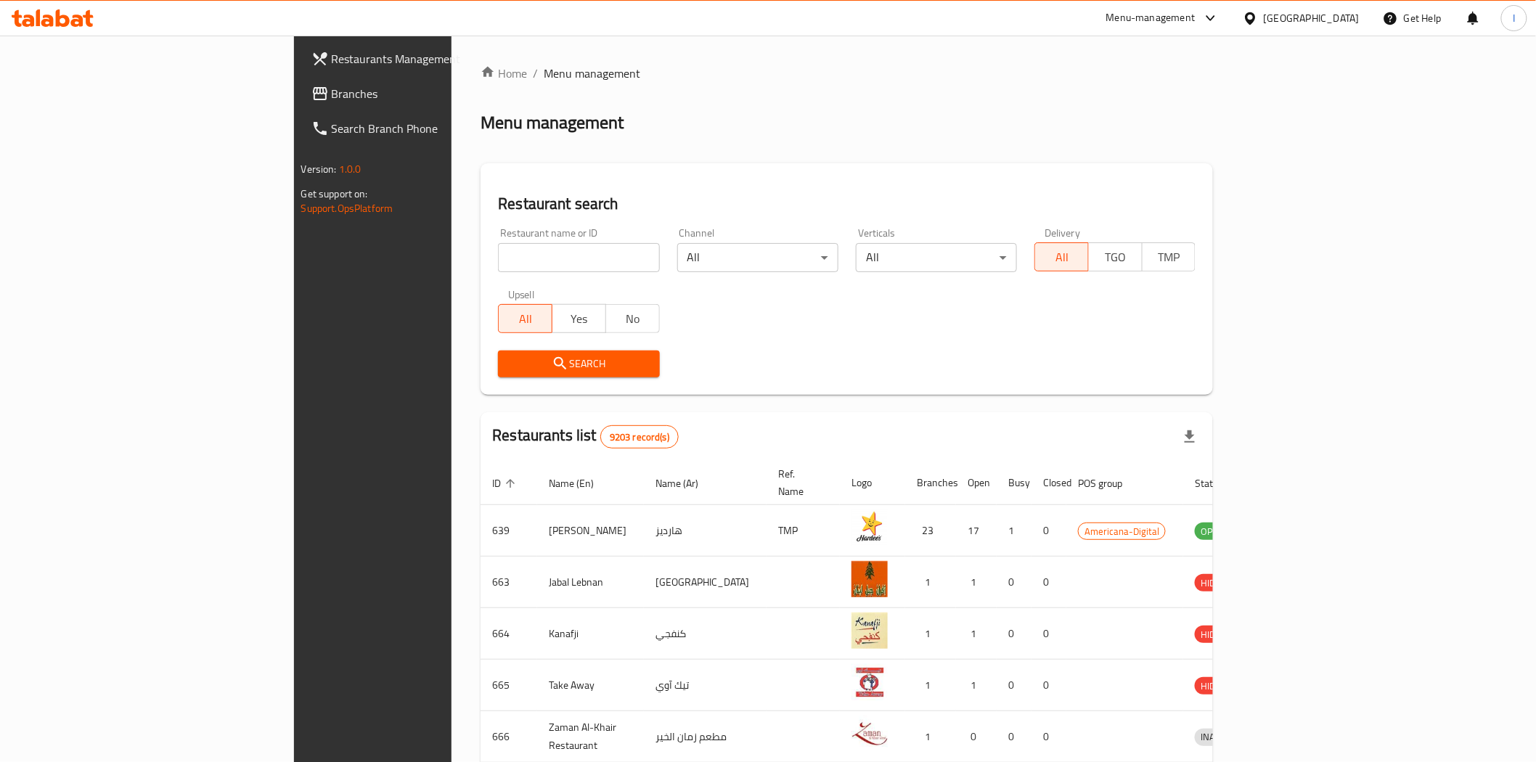
click at [498, 263] on input "search" at bounding box center [578, 257] width 161 height 29
paste input "687056"
type input "687056"
click at [512, 358] on span "Search" at bounding box center [578, 364] width 138 height 18
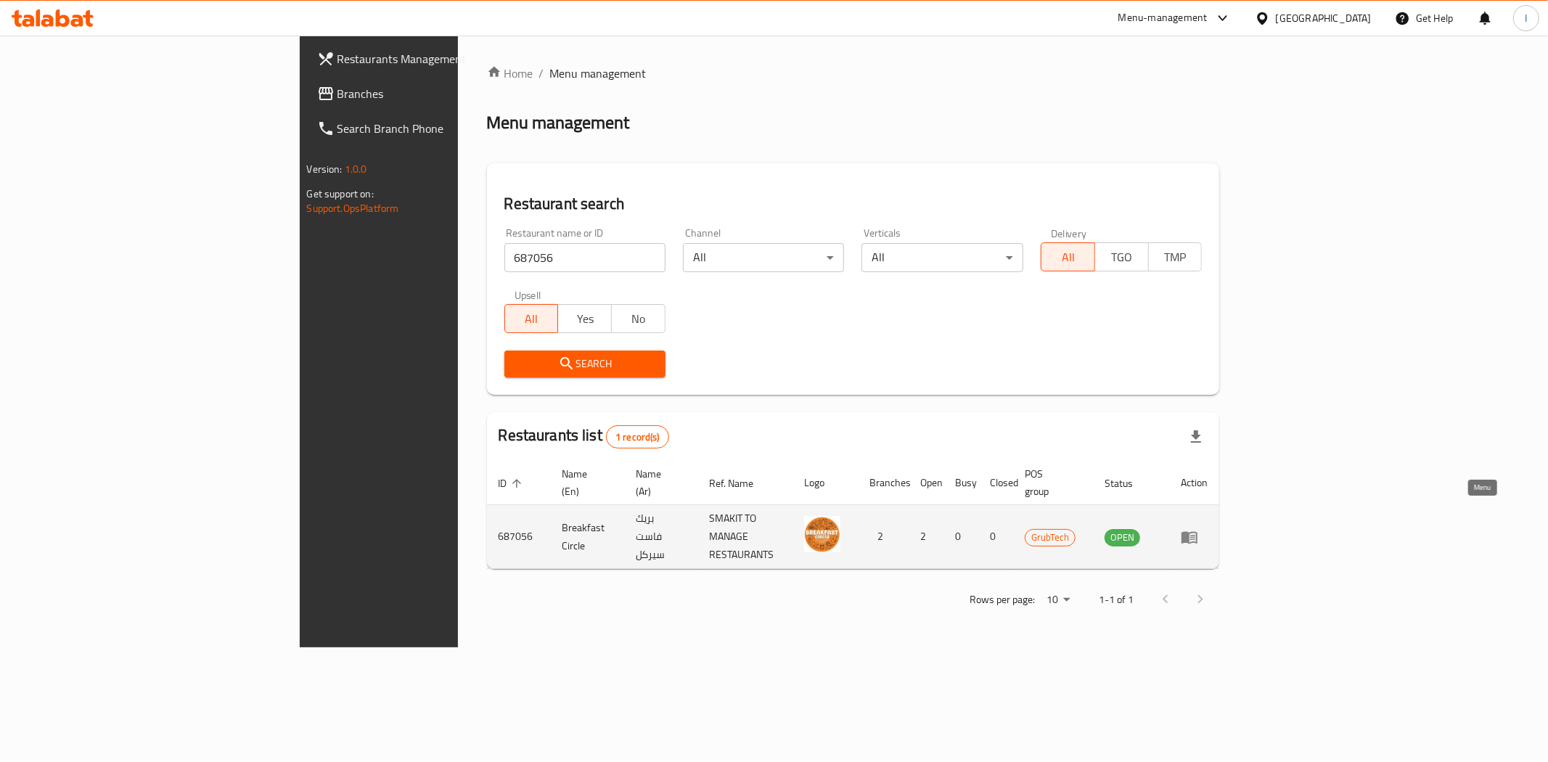
click at [1198, 528] on icon "enhanced table" at bounding box center [1189, 536] width 17 height 17
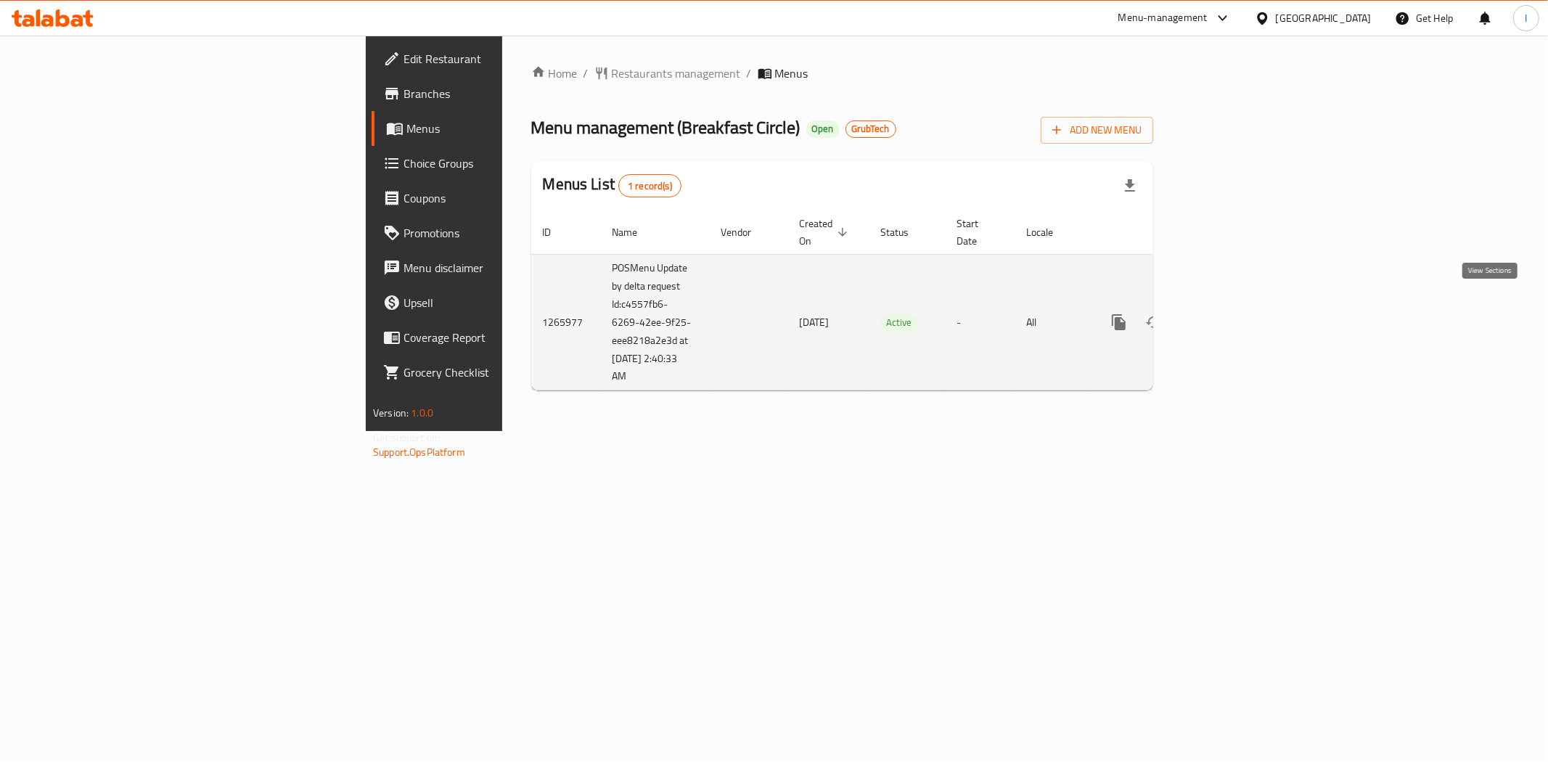
click at [1232, 313] on icon "enhanced table" at bounding box center [1223, 321] width 17 height 17
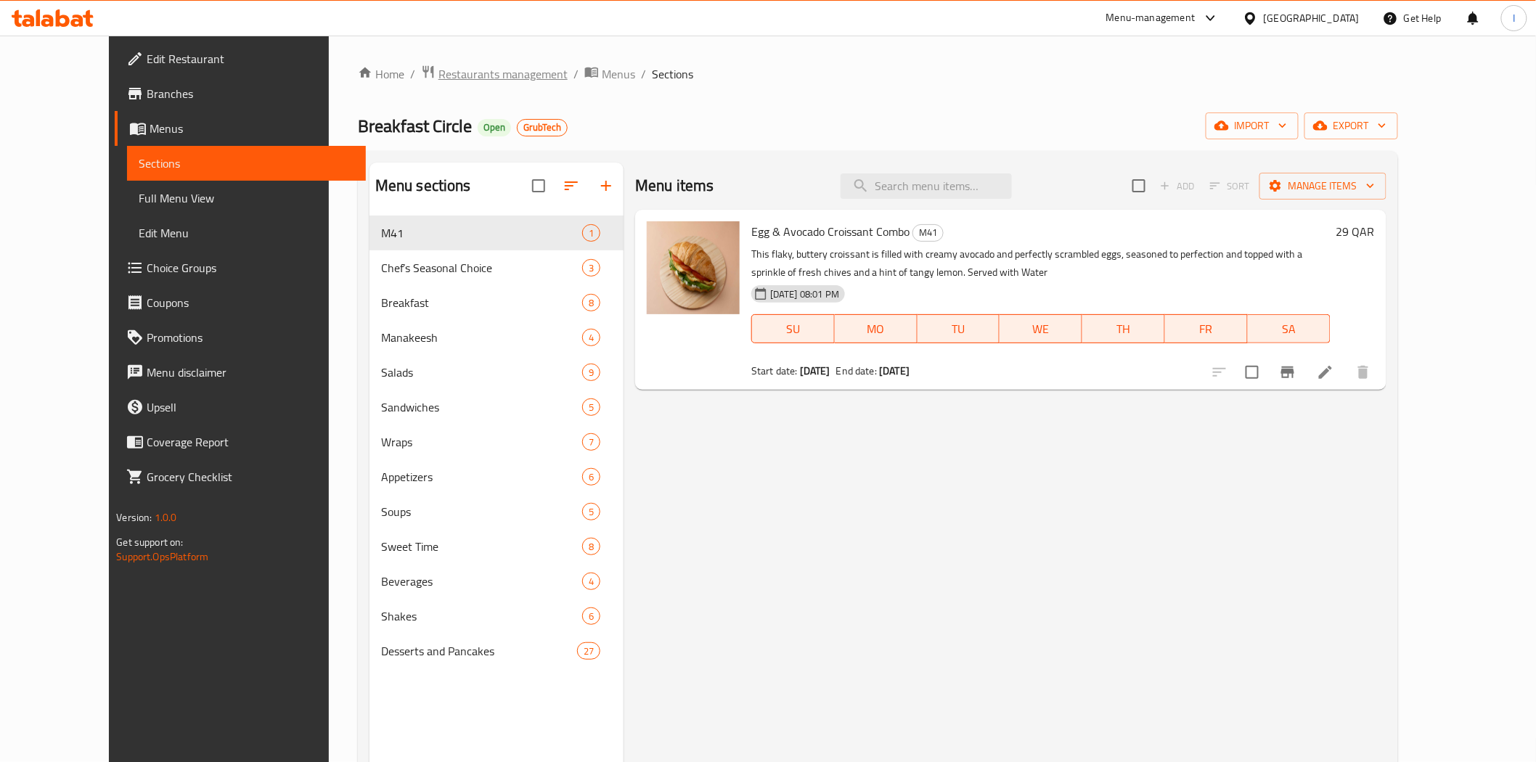
click at [438, 67] on span "Restaurants management" at bounding box center [502, 73] width 129 height 17
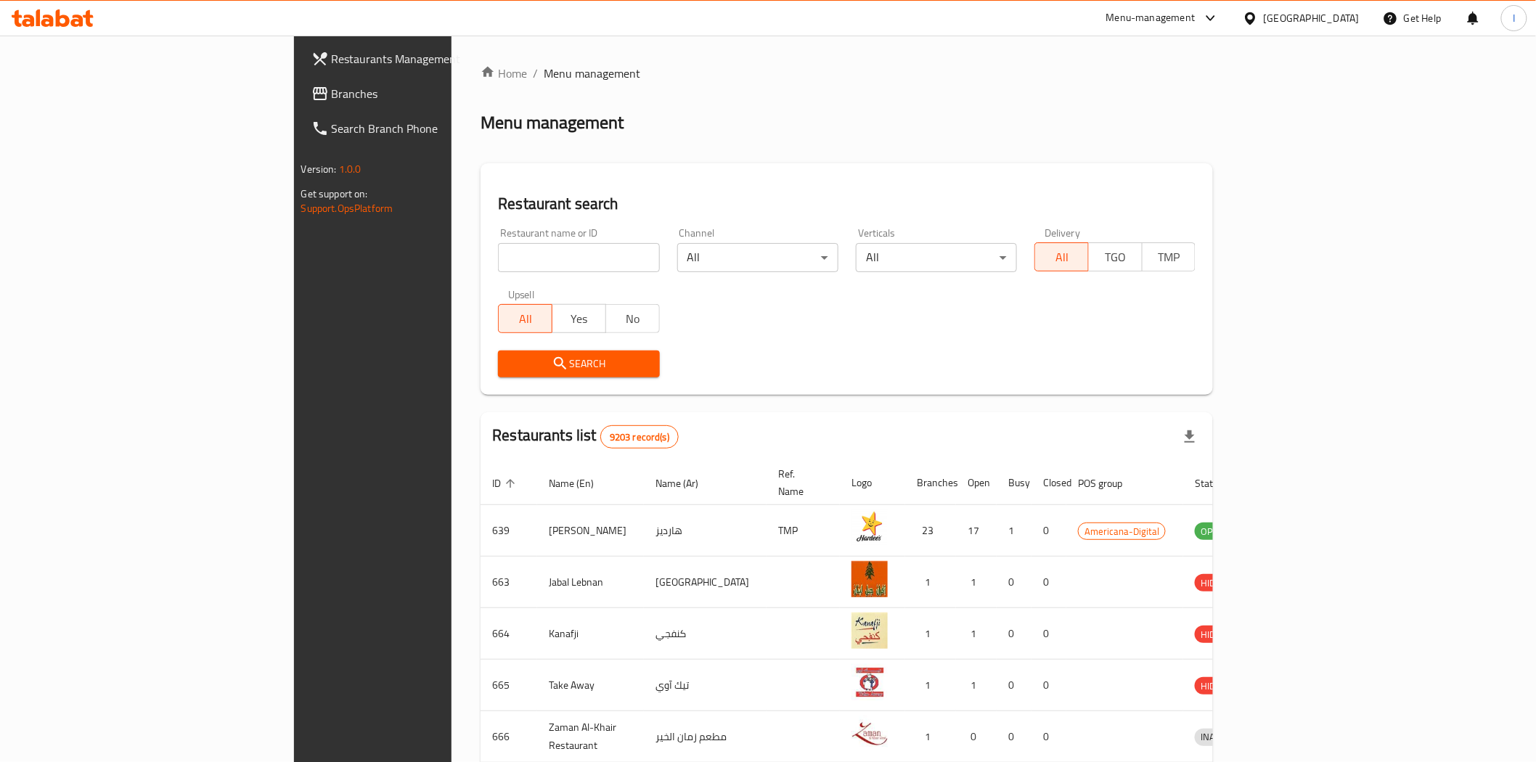
click at [68, 25] on icon at bounding box center [53, 17] width 82 height 17
click at [524, 369] on span "Search" at bounding box center [578, 364] width 138 height 18
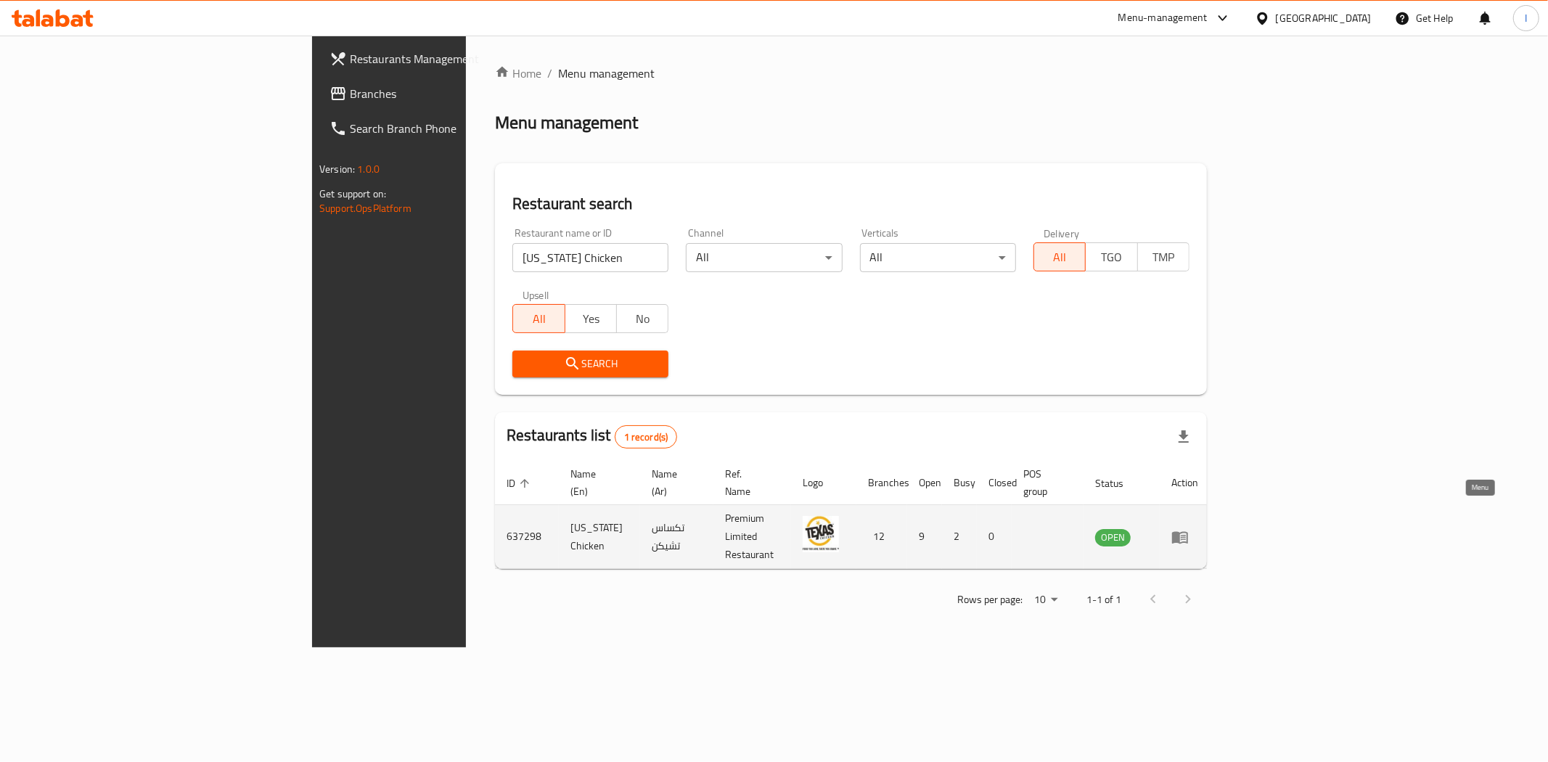
click at [1189, 528] on icon "enhanced table" at bounding box center [1179, 536] width 17 height 17
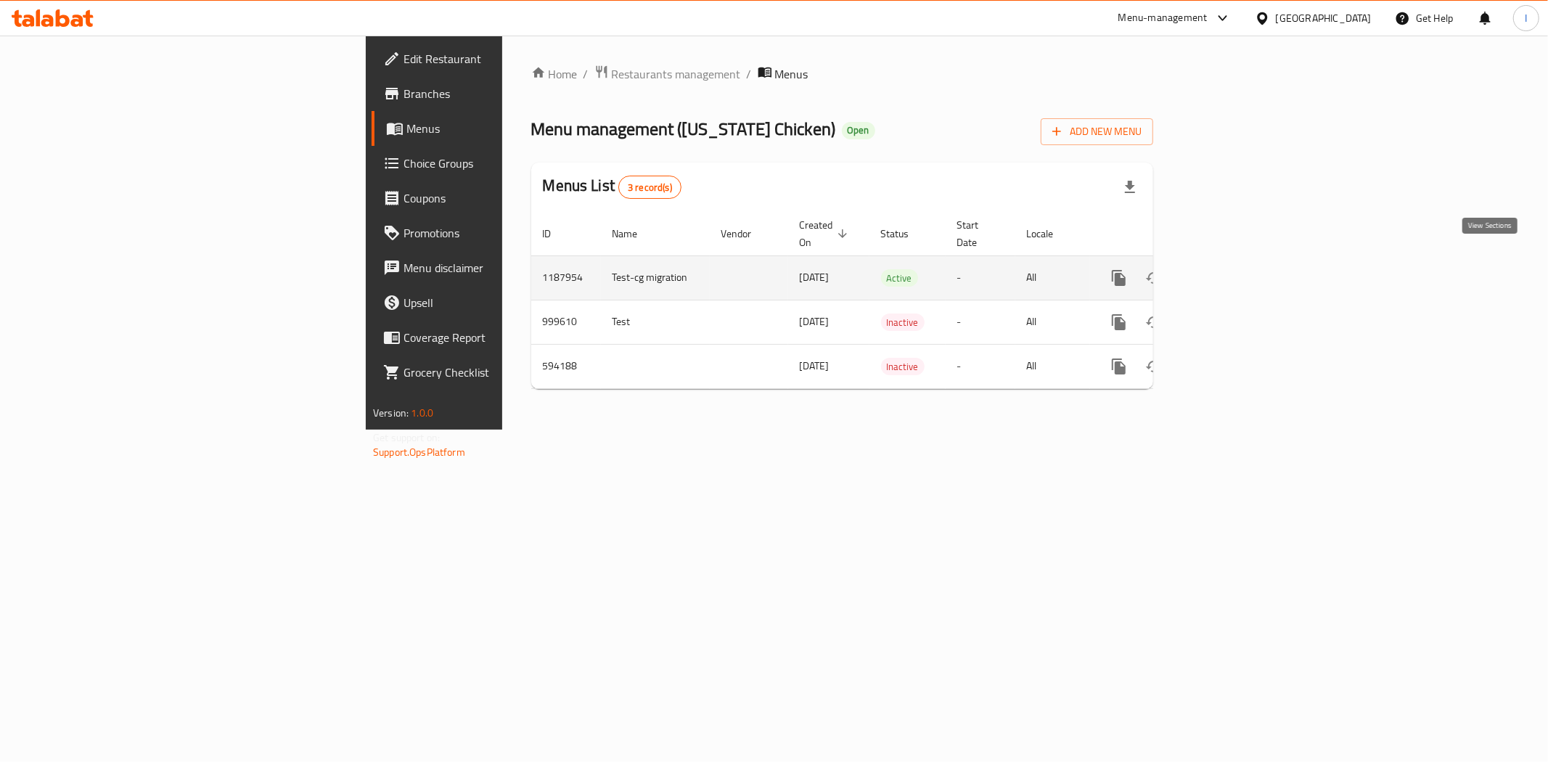
click at [1232, 269] on icon "enhanced table" at bounding box center [1223, 277] width 17 height 17
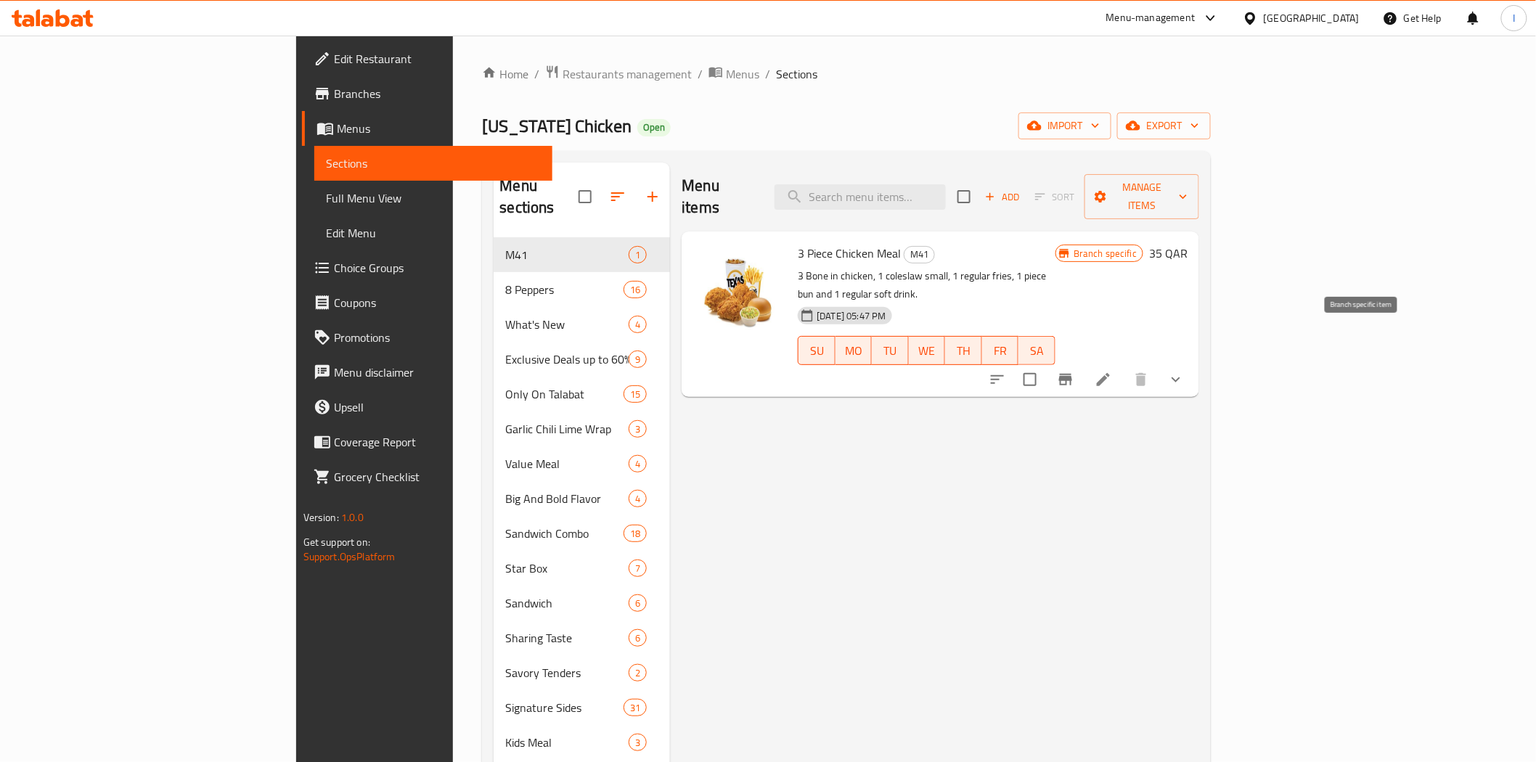
click at [1072, 374] on icon "Branch-specific-item" at bounding box center [1065, 380] width 13 height 12
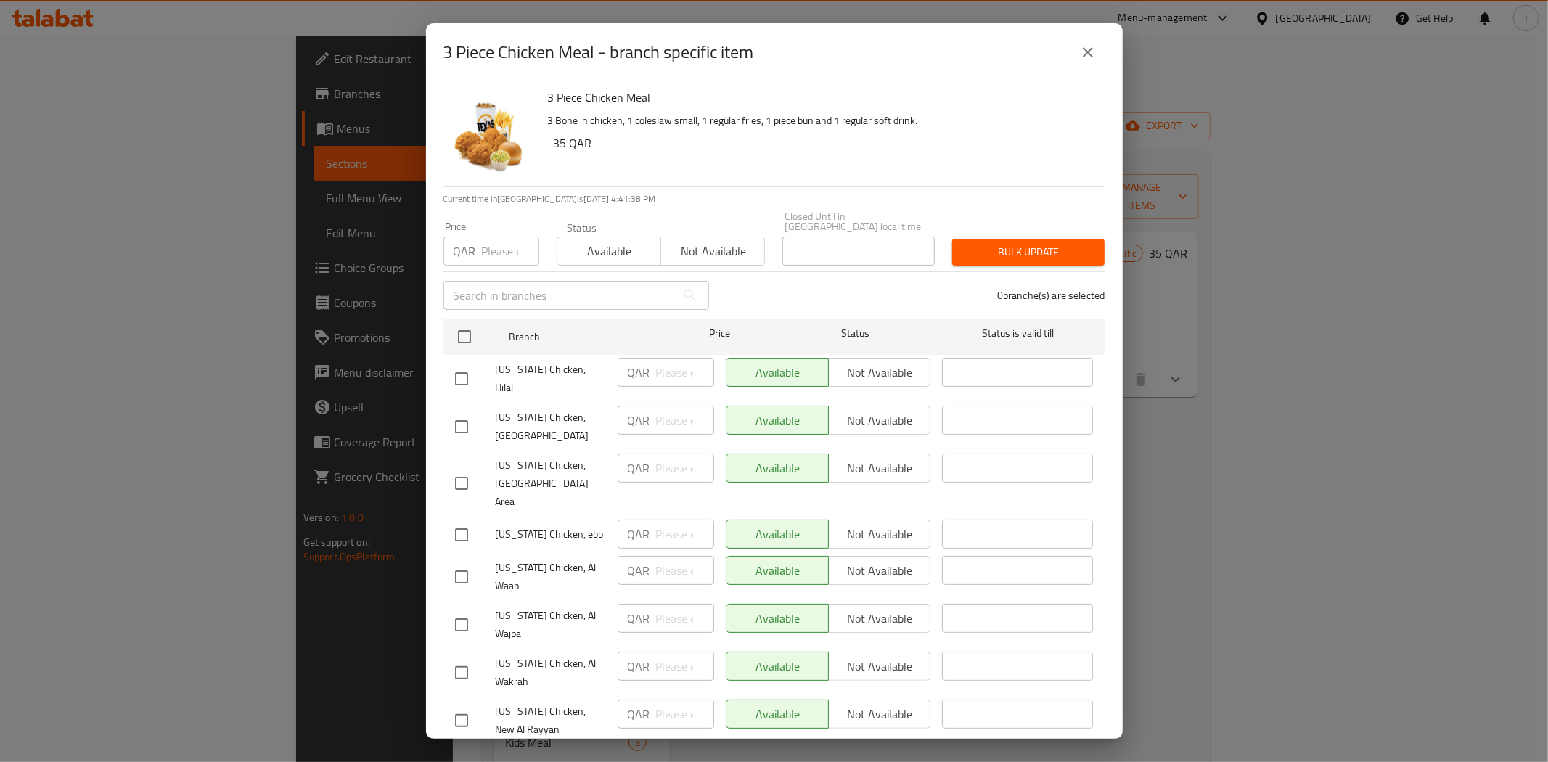
click at [1083, 51] on icon "close" at bounding box center [1087, 52] width 17 height 17
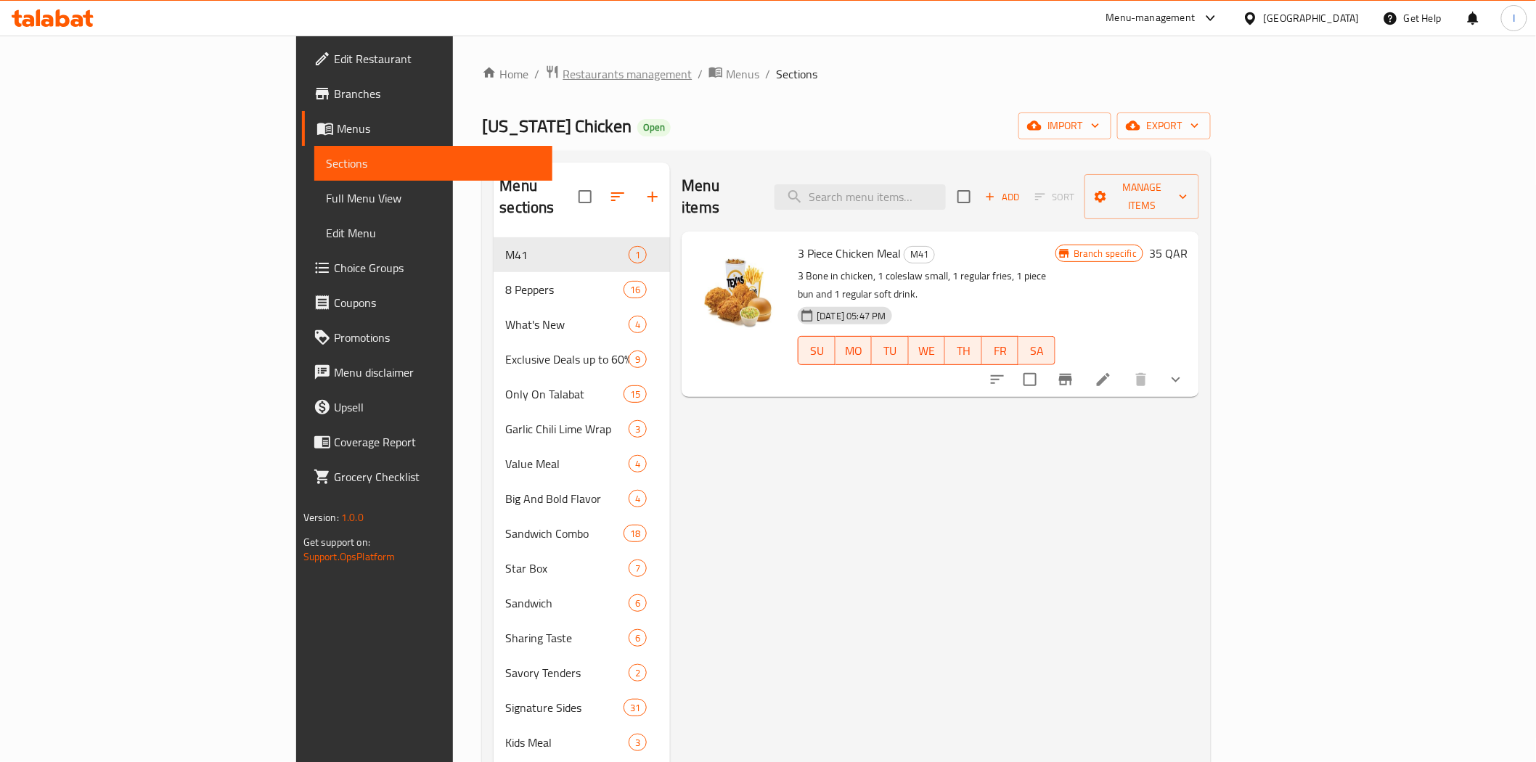
click at [562, 74] on span "Restaurants management" at bounding box center [626, 73] width 129 height 17
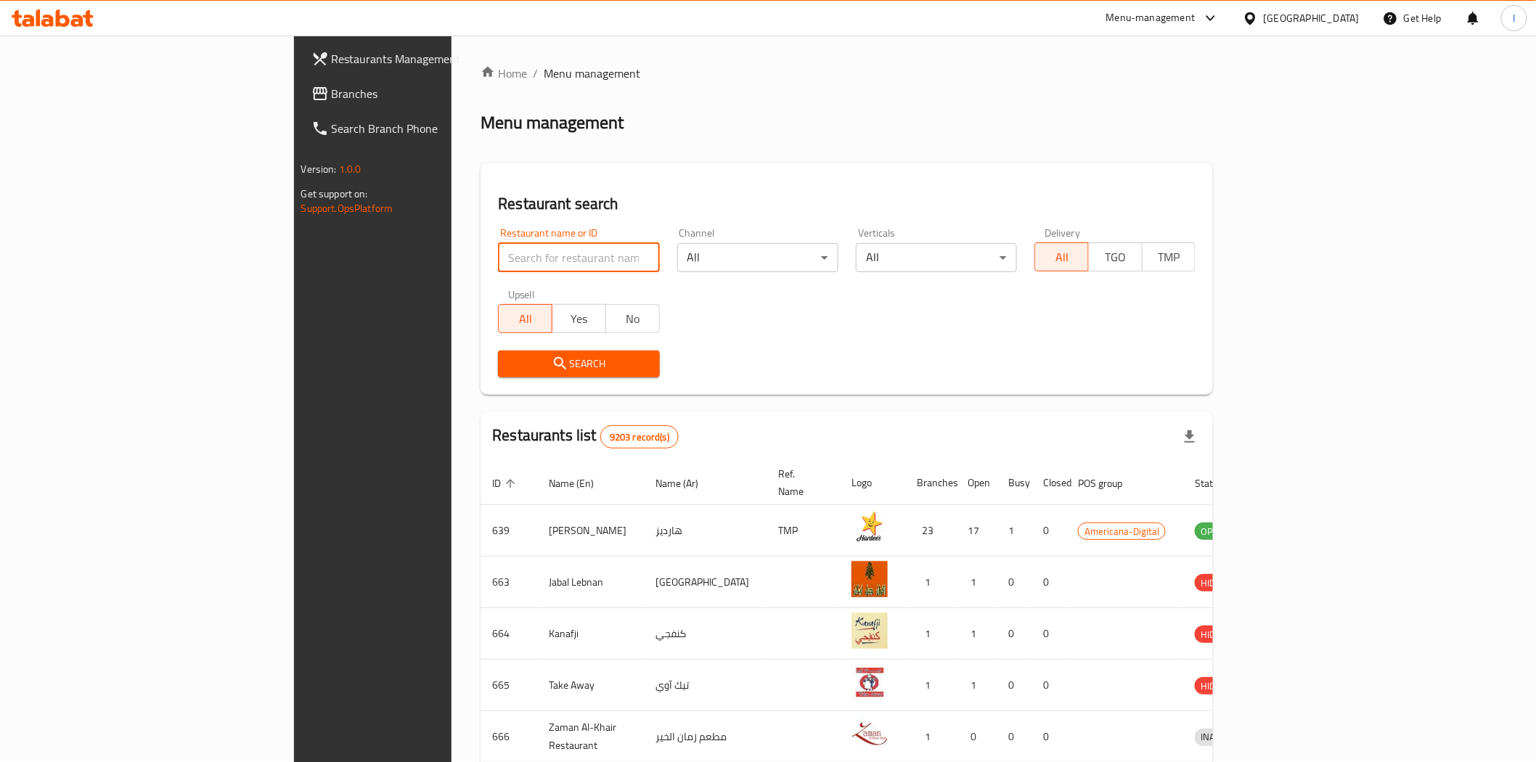
click at [501, 263] on input "search" at bounding box center [578, 257] width 161 height 29
paste input "The Oyster Village Restaurant"
click at [515, 364] on span "Search" at bounding box center [578, 364] width 138 height 18
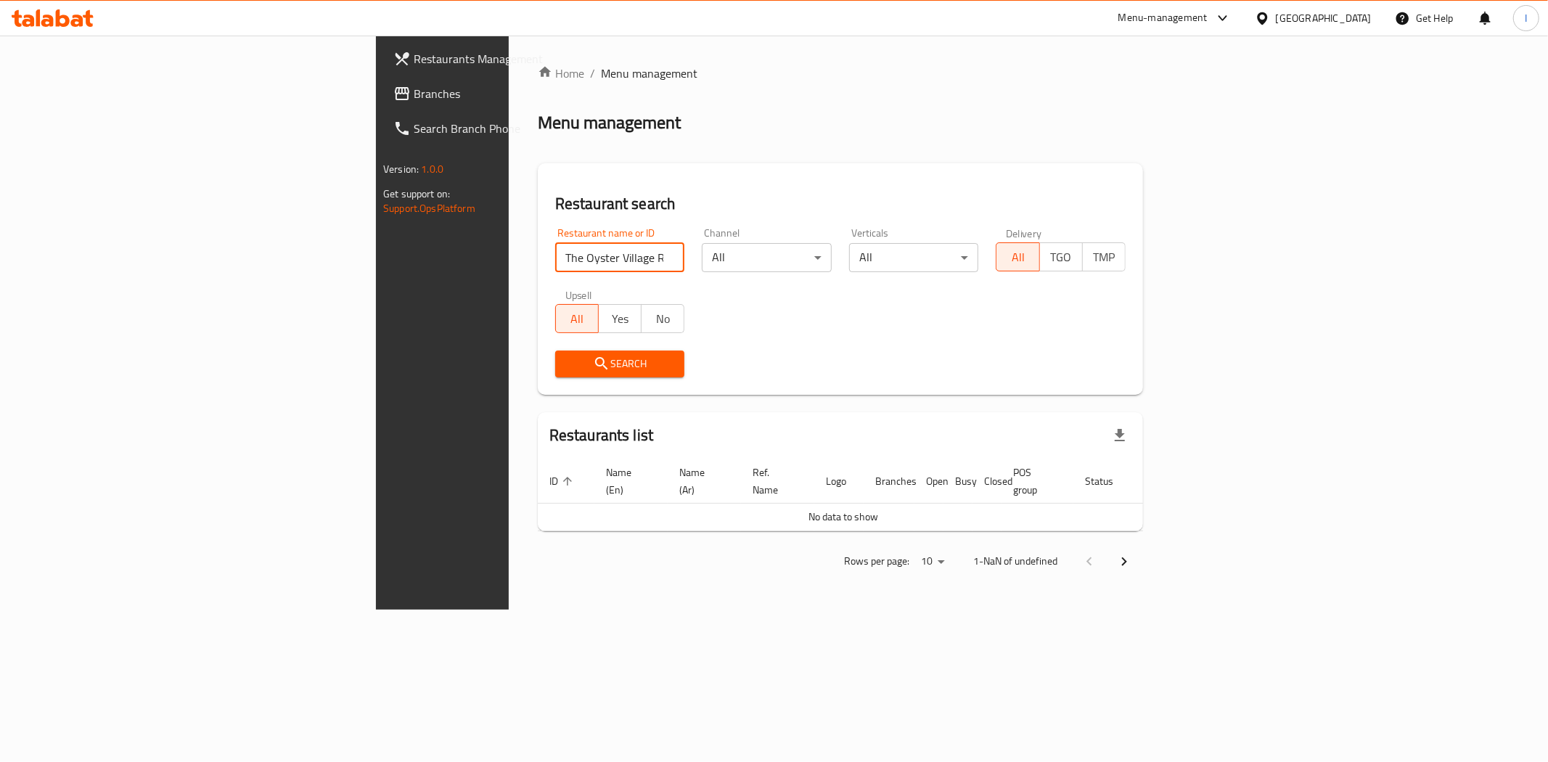
click at [555, 262] on input "The Oyster Village Restaurant" at bounding box center [620, 257] width 130 height 29
type input "The Oyste"
click at [567, 366] on span "Search" at bounding box center [620, 364] width 107 height 18
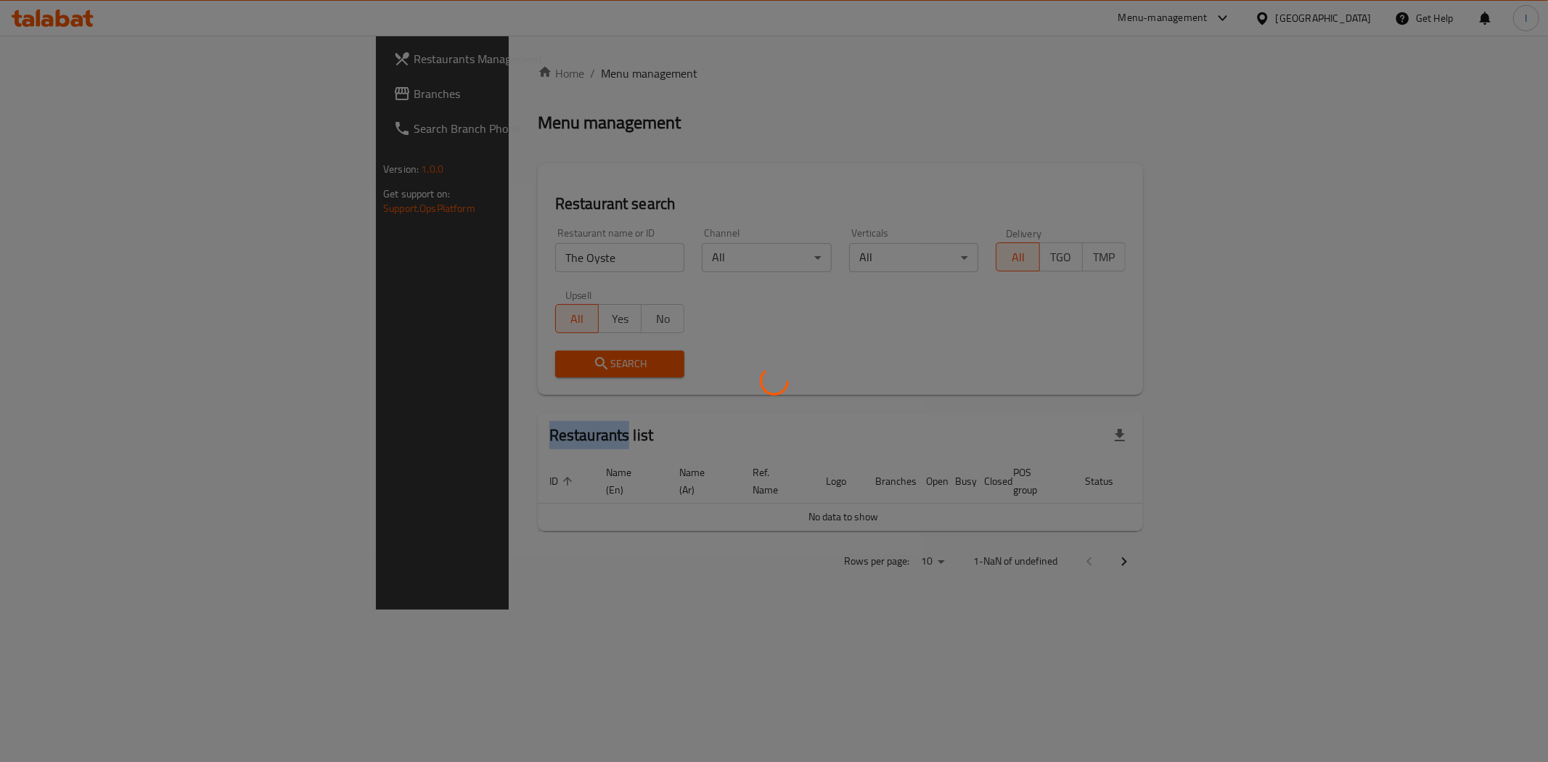
click at [506, 366] on div at bounding box center [774, 381] width 1548 height 762
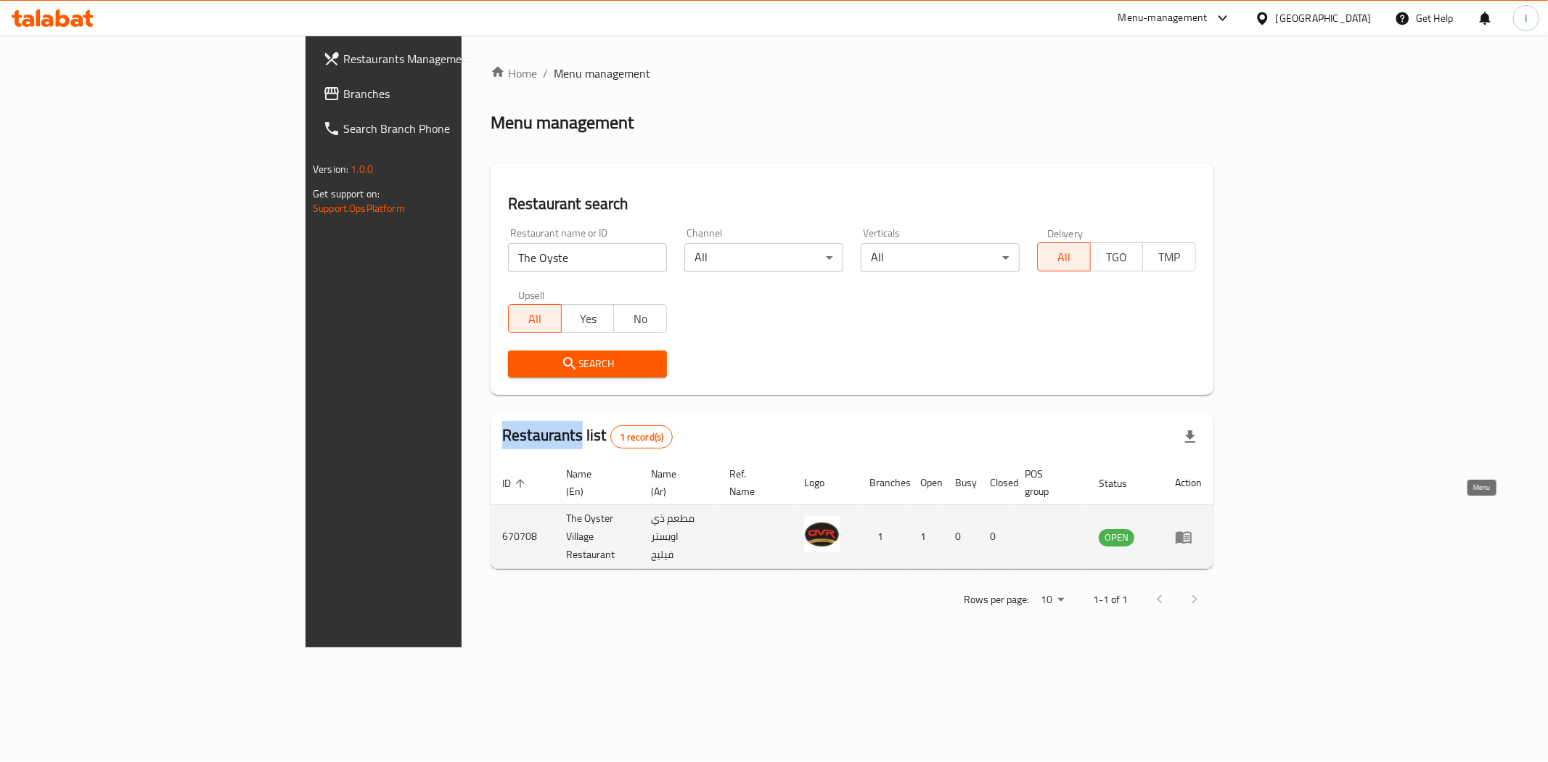
click at [1192, 528] on icon "enhanced table" at bounding box center [1183, 536] width 17 height 17
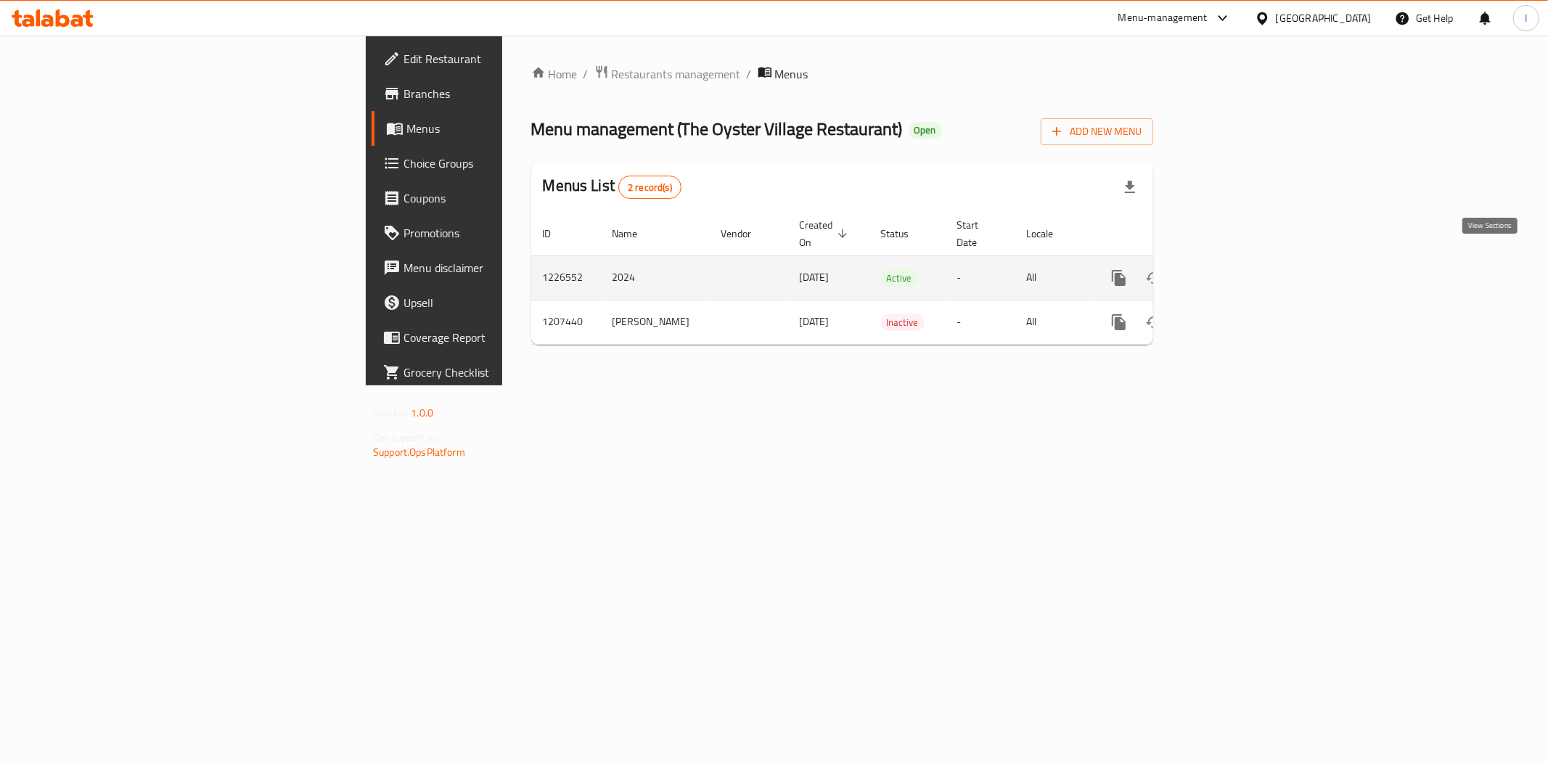
click at [1232, 269] on icon "enhanced table" at bounding box center [1223, 277] width 17 height 17
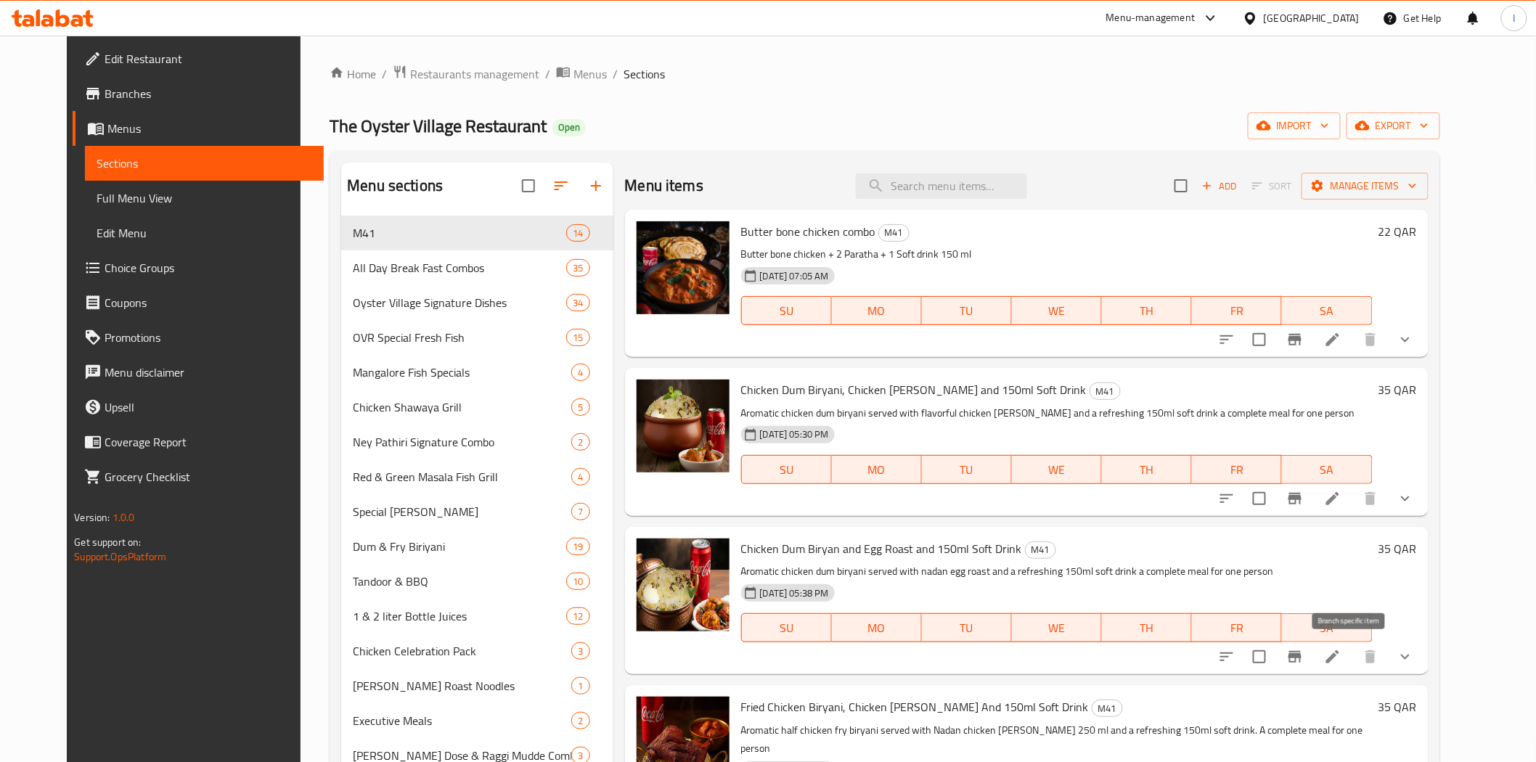
click at [1303, 652] on icon "Branch-specific-item" at bounding box center [1294, 656] width 17 height 17
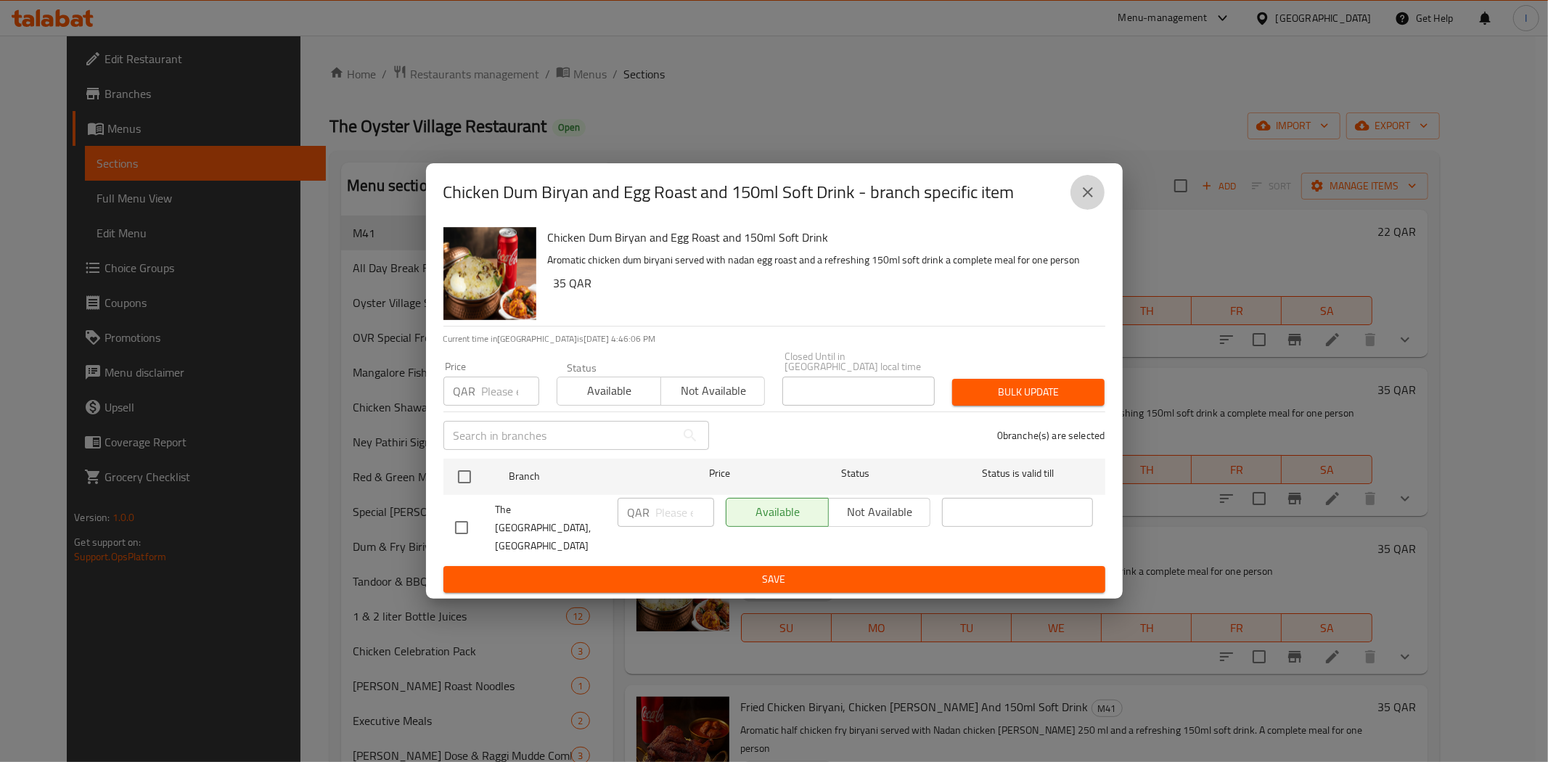
click at [1082, 194] on icon "close" at bounding box center [1087, 192] width 17 height 17
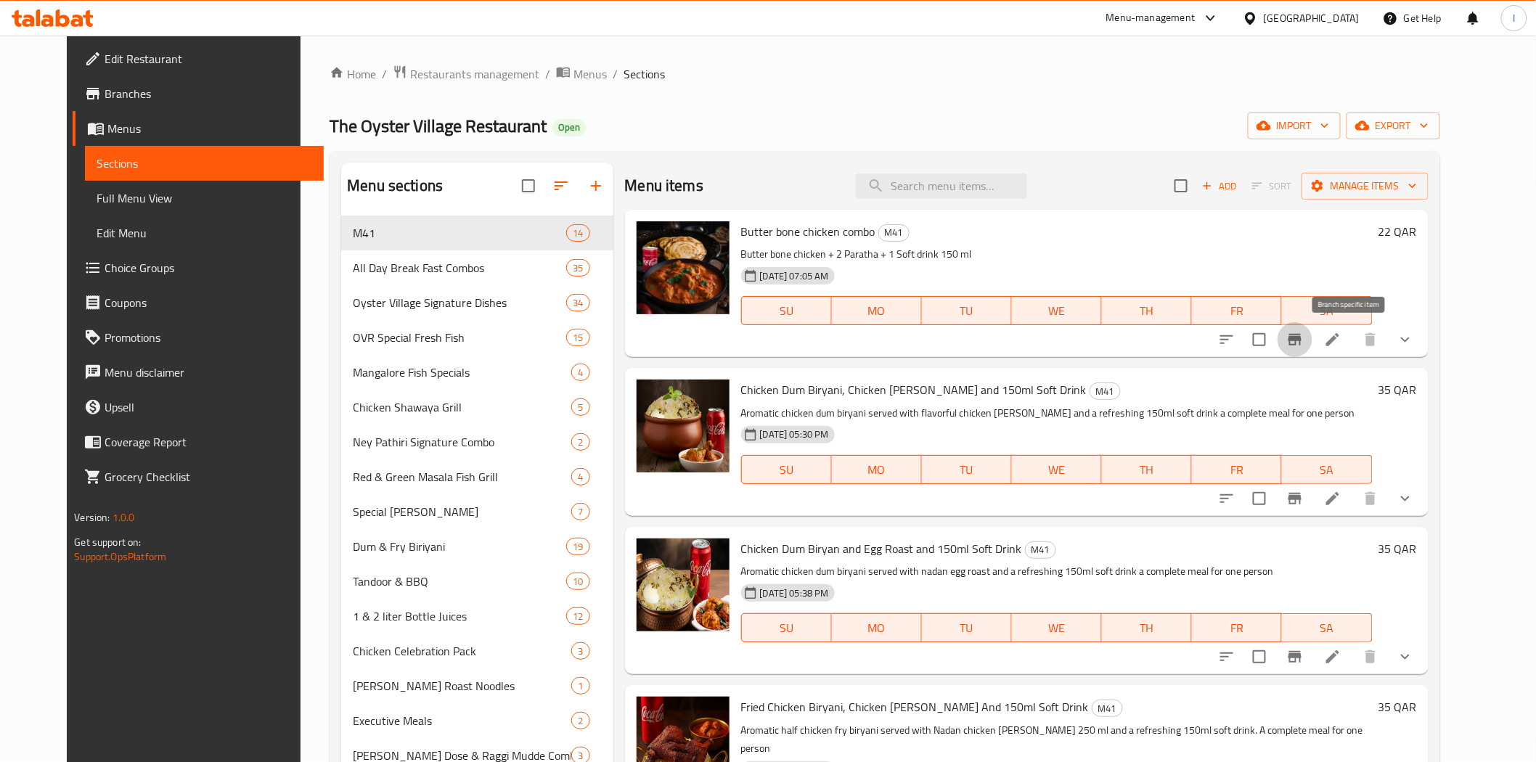
click at [1303, 334] on icon "Branch-specific-item" at bounding box center [1294, 339] width 17 height 17
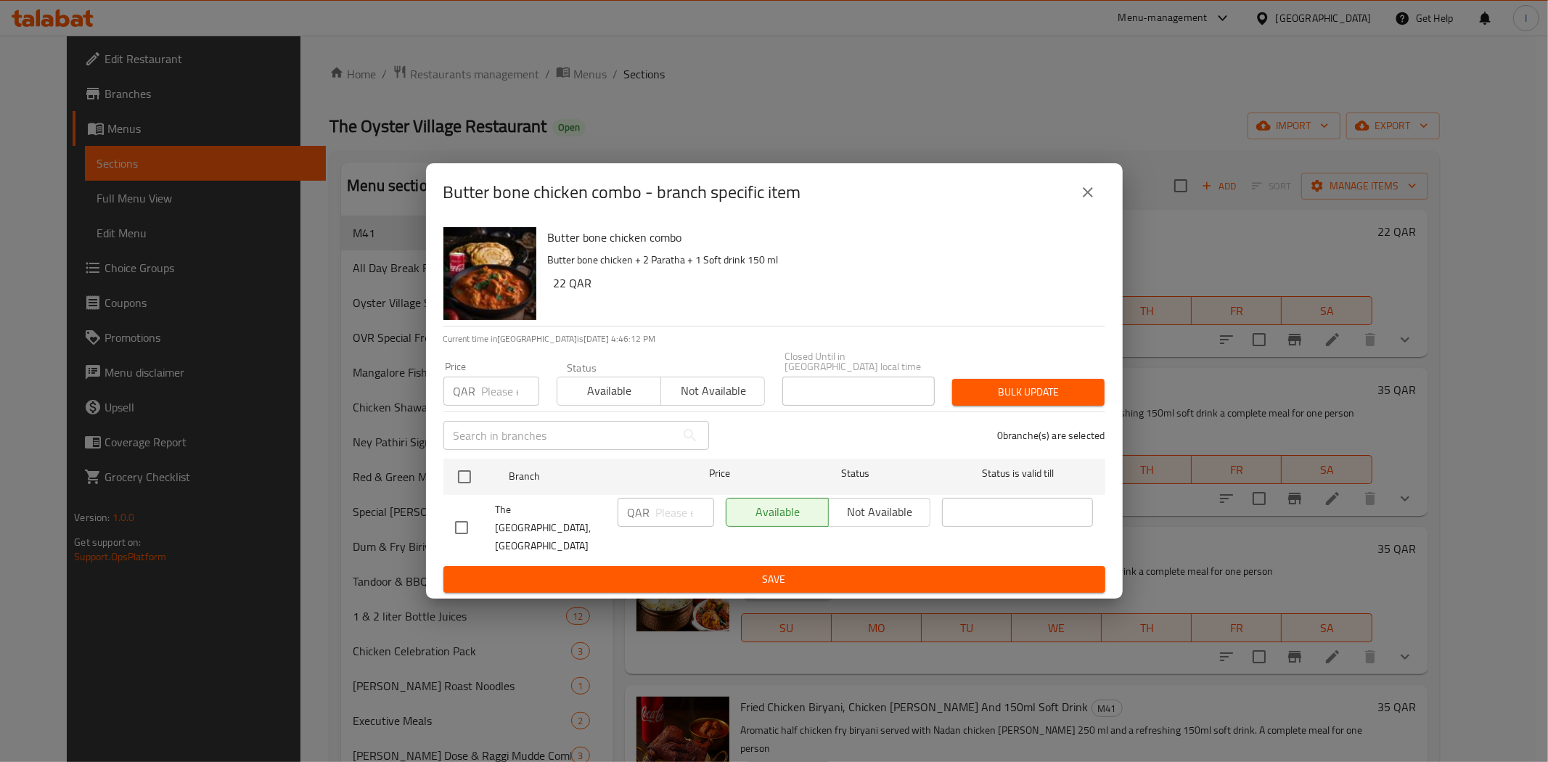
click at [700, 387] on span "Not available" at bounding box center [713, 390] width 92 height 21
click at [462, 524] on input "checkbox" at bounding box center [461, 527] width 30 height 30
checkbox input "true"
click at [867, 506] on span "Not available" at bounding box center [880, 511] width 91 height 21
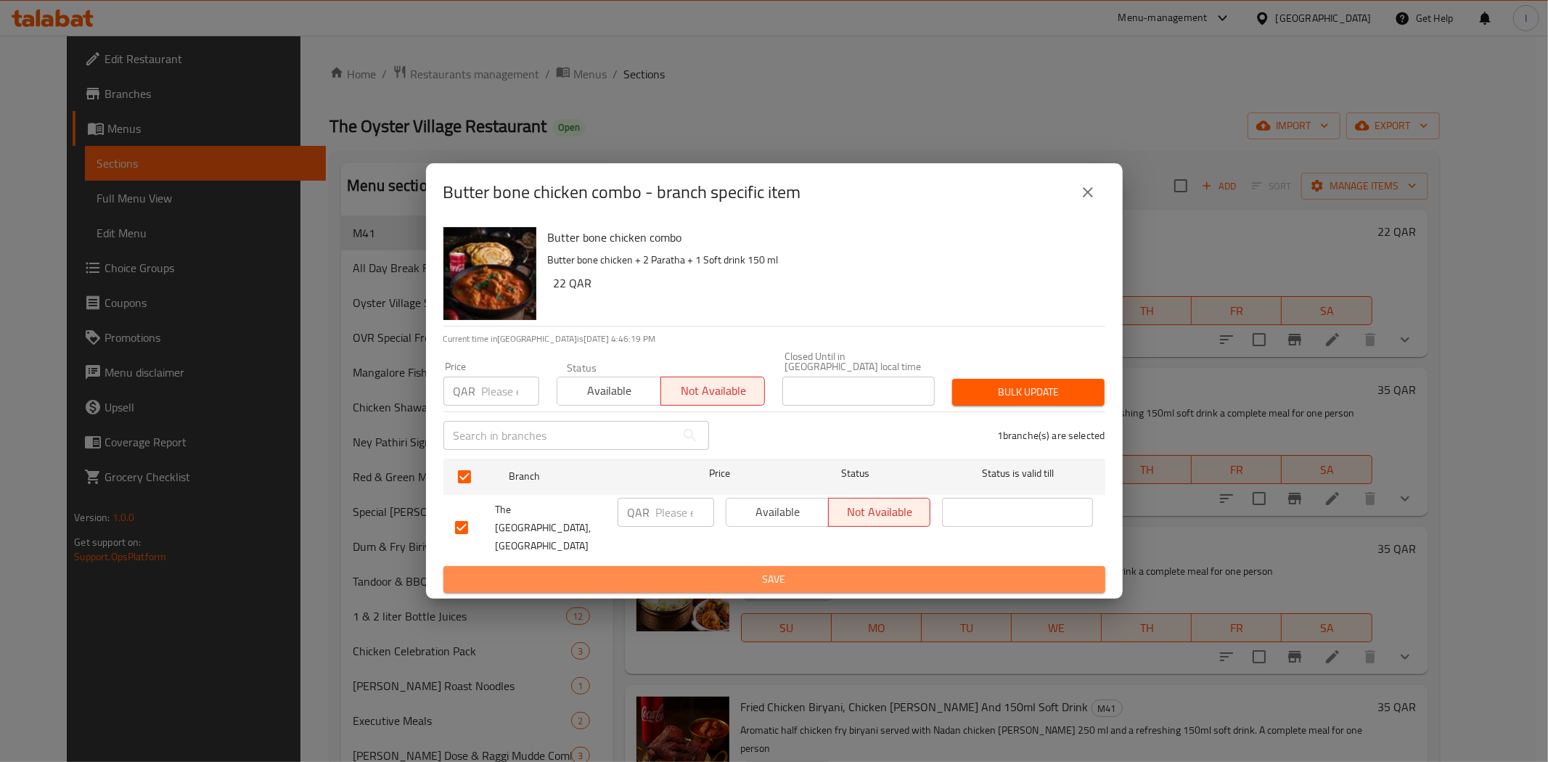
click at [777, 570] on span "Save" at bounding box center [774, 579] width 639 height 18
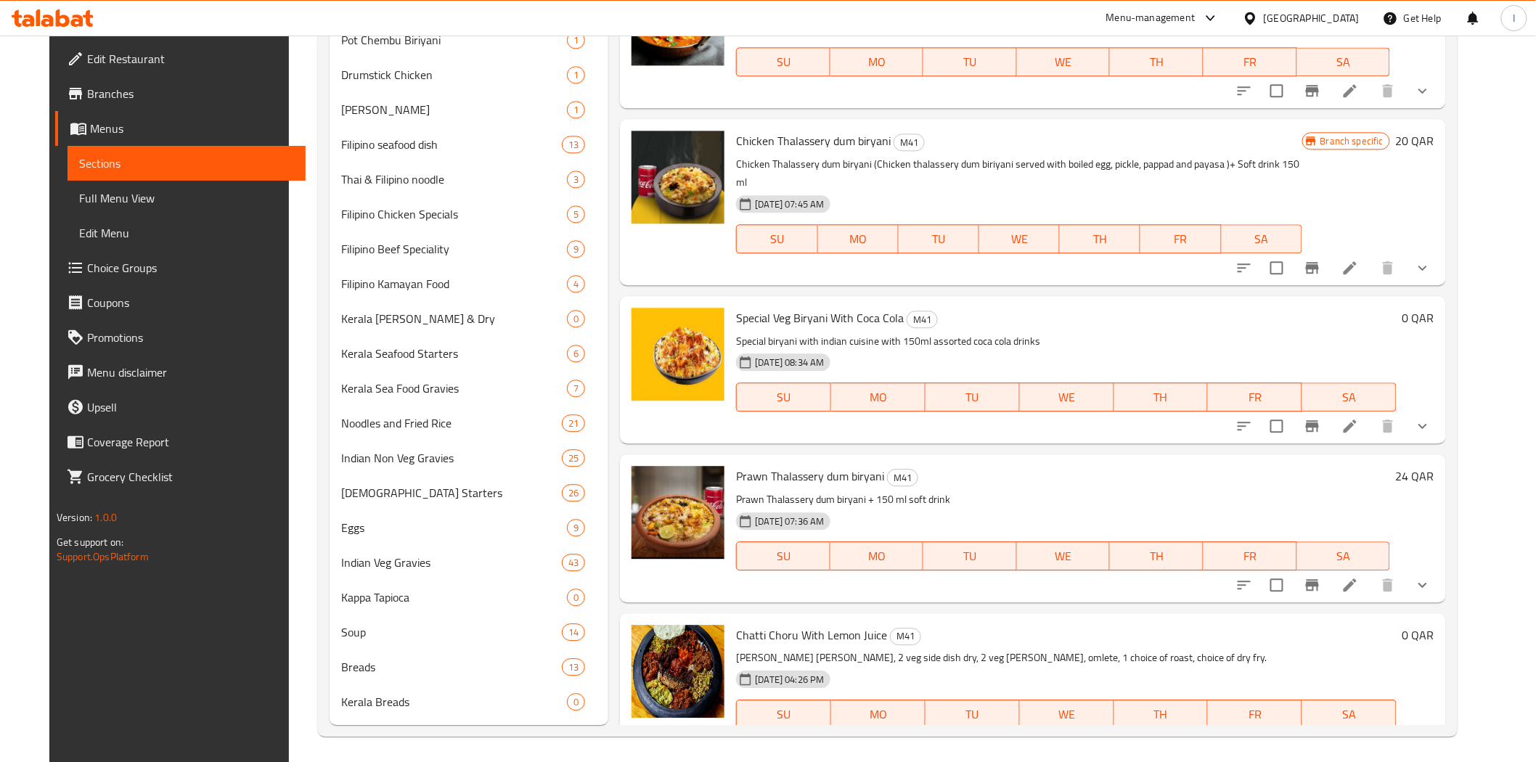
scroll to position [1380, 0]
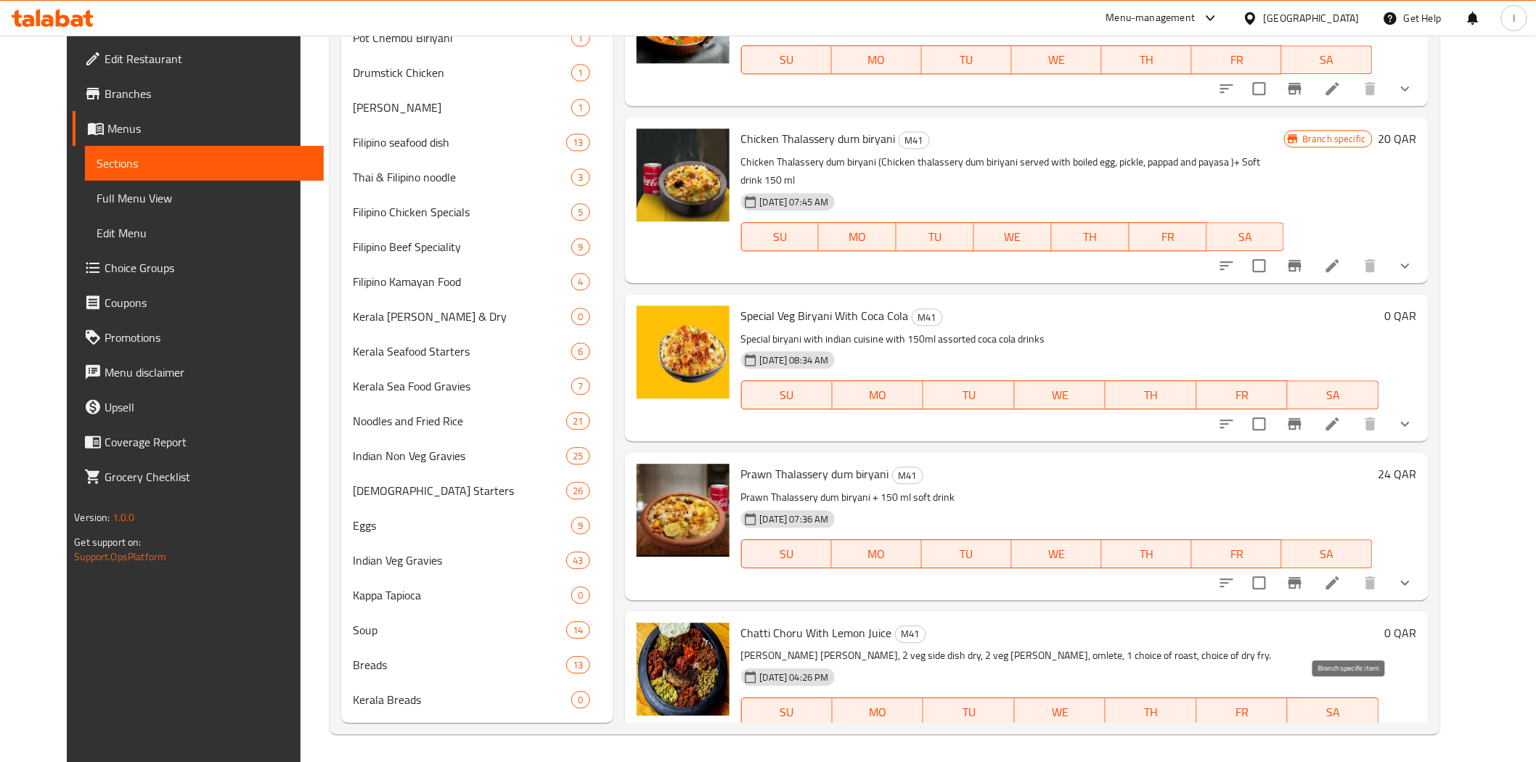
click at [1301, 735] on icon "Branch-specific-item" at bounding box center [1294, 741] width 13 height 12
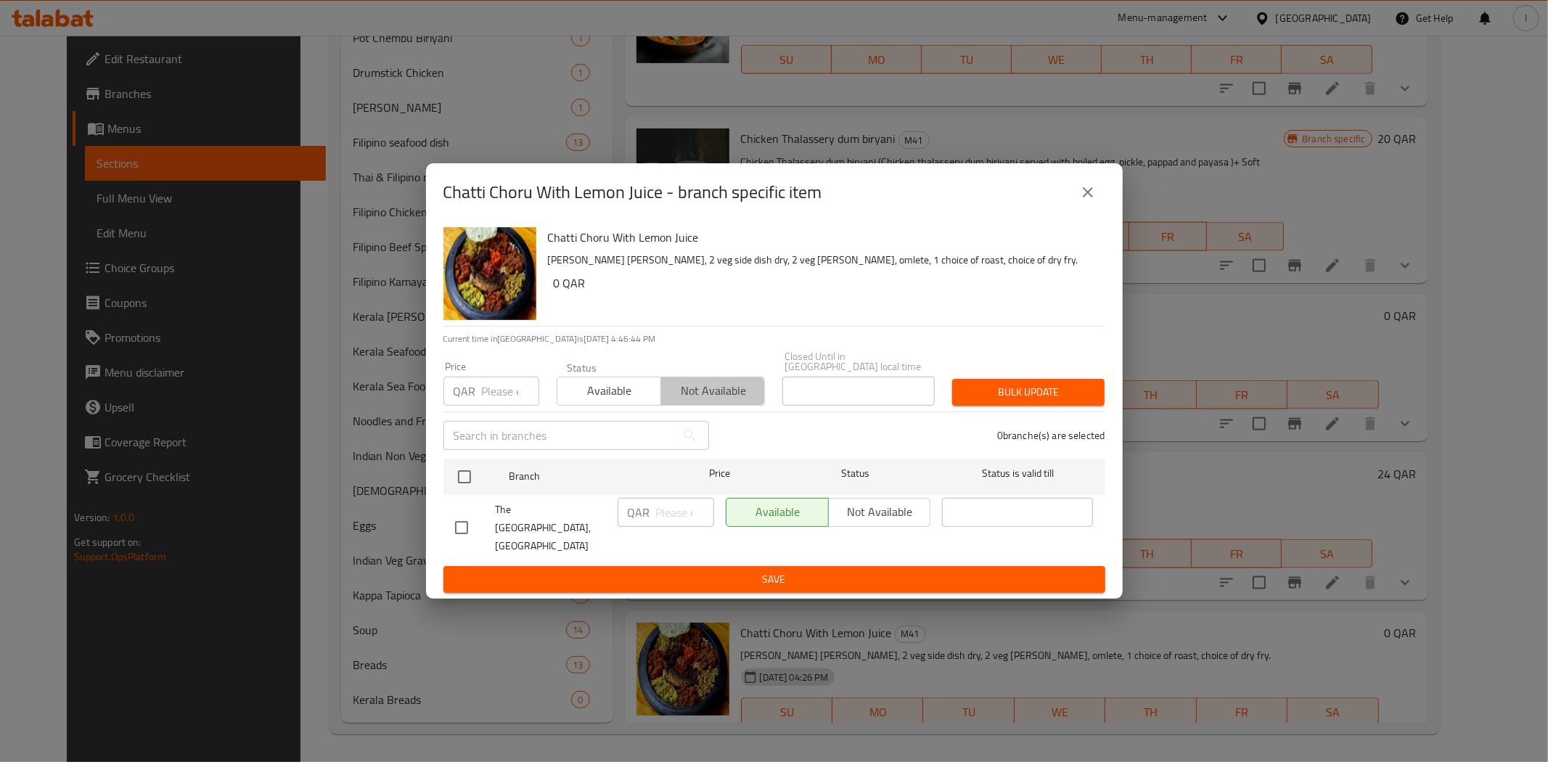
click at [697, 383] on span "Not available" at bounding box center [713, 390] width 92 height 21
click at [463, 530] on input "checkbox" at bounding box center [461, 527] width 30 height 30
checkbox input "true"
click at [871, 502] on span "Not available" at bounding box center [880, 511] width 91 height 21
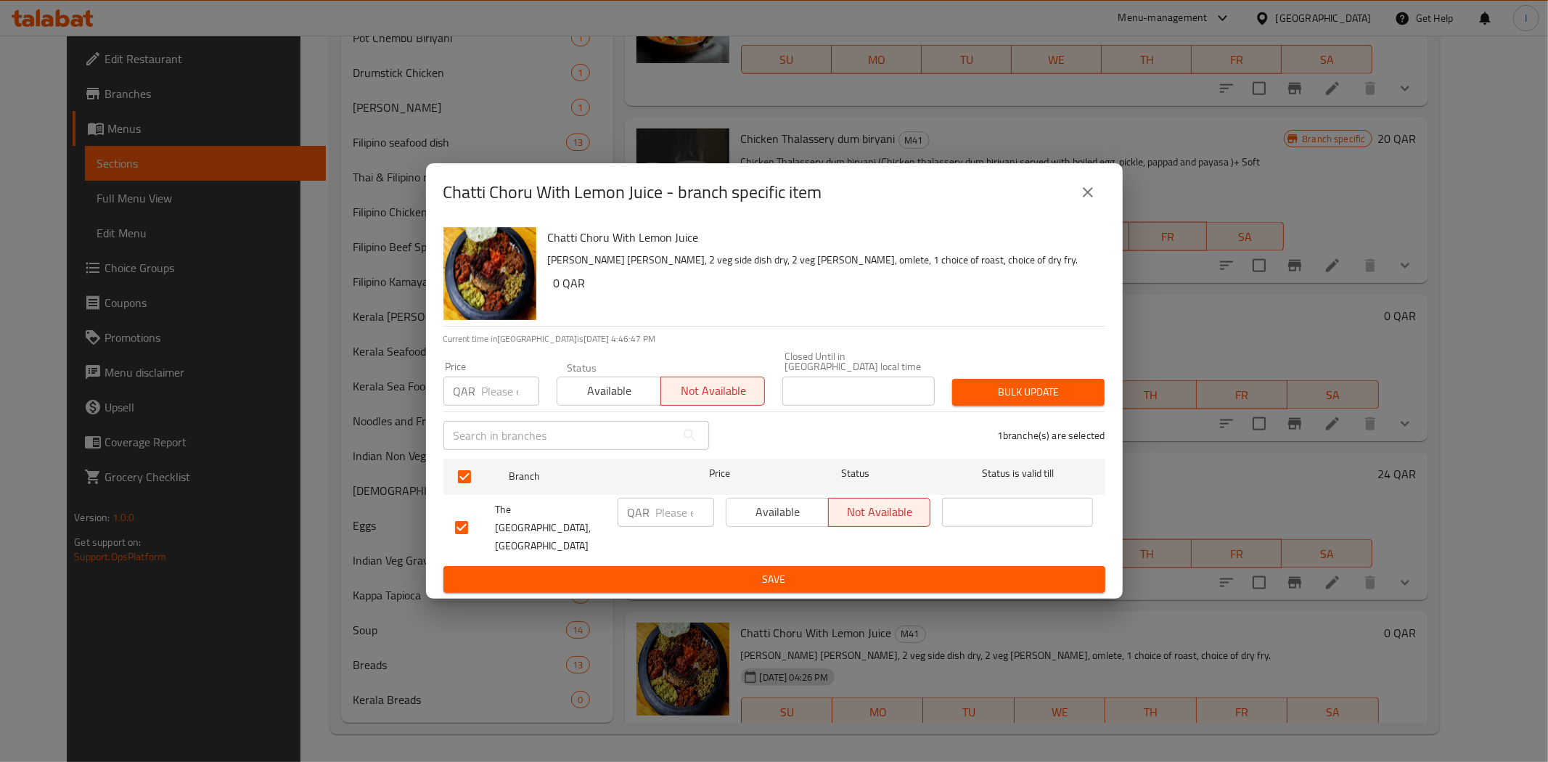
click at [855, 572] on span "Save" at bounding box center [774, 579] width 639 height 18
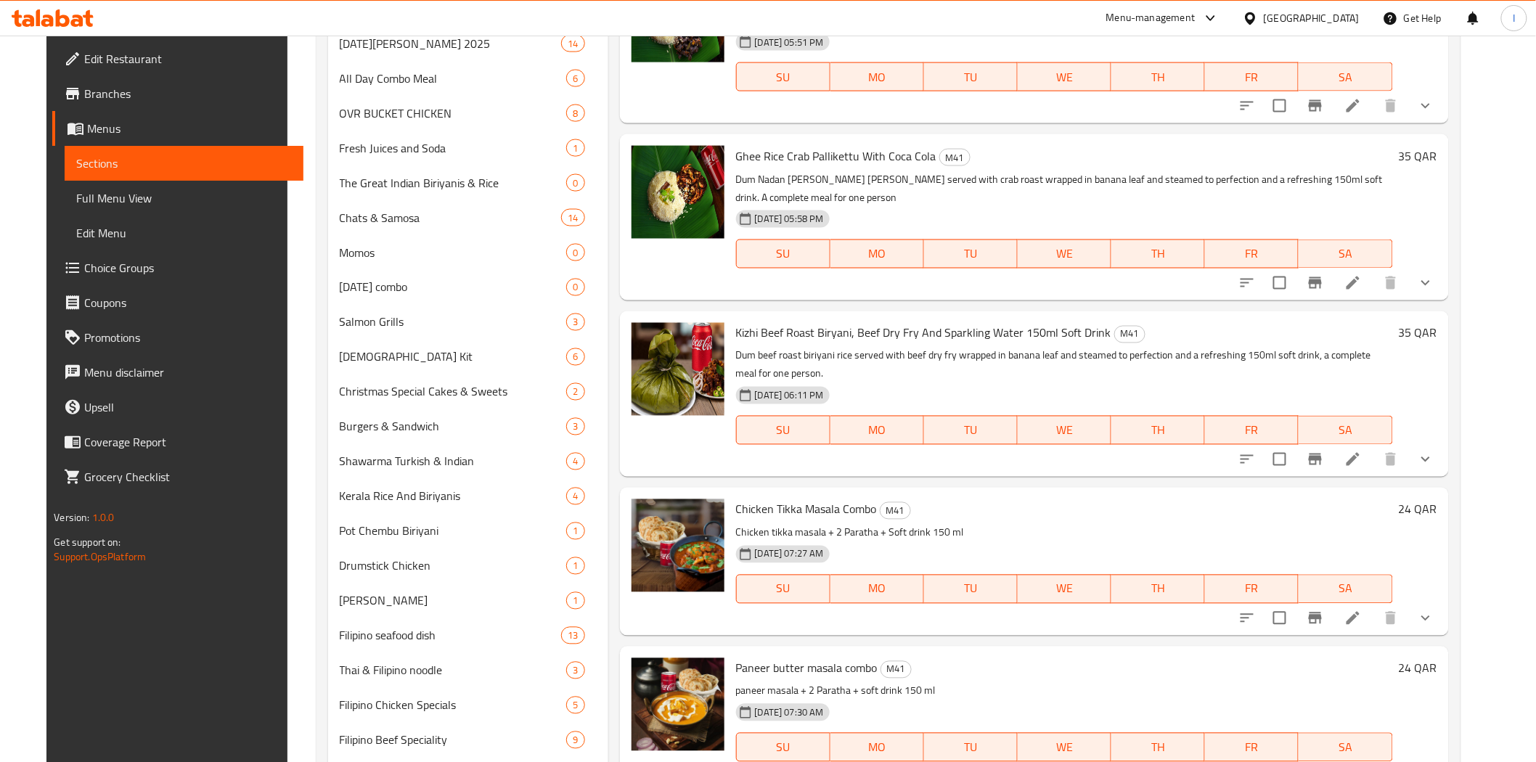
scroll to position [0, 0]
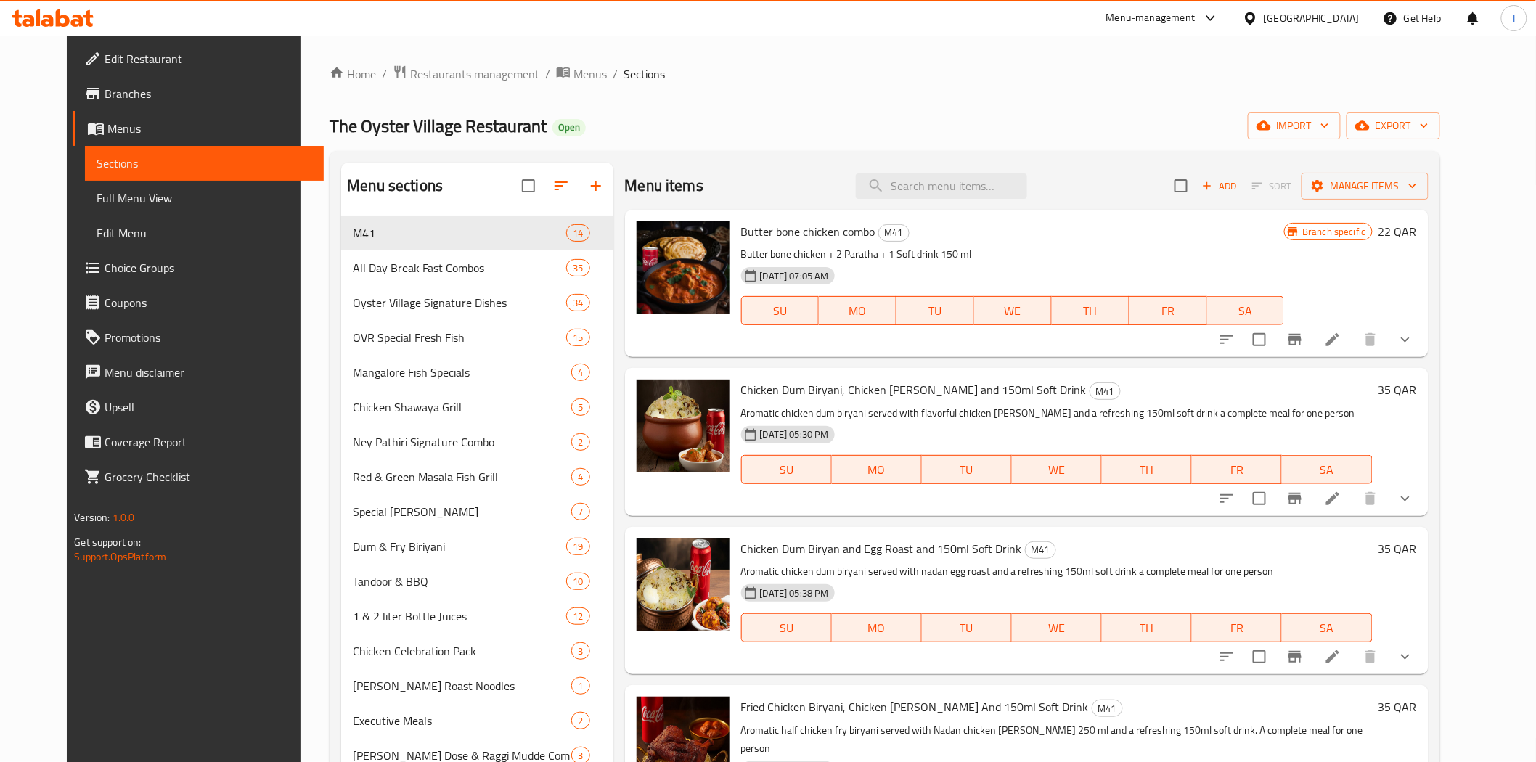
click at [70, 25] on icon at bounding box center [53, 17] width 82 height 17
